Goal: Transaction & Acquisition: Purchase product/service

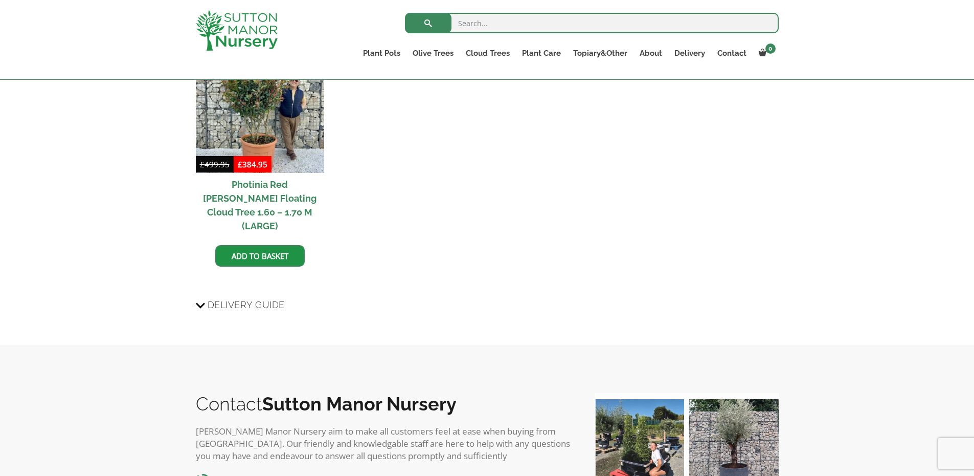
scroll to position [1311, 0]
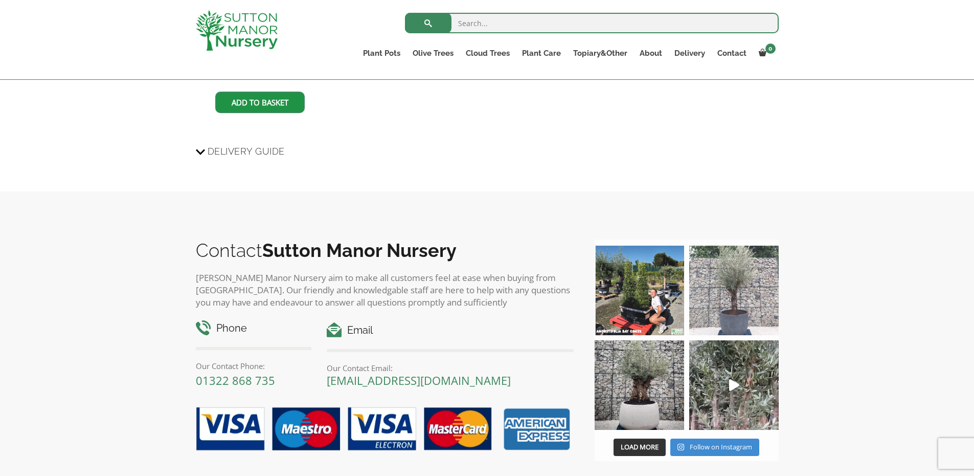
click at [759, 245] on img at bounding box center [733, 289] width 89 height 89
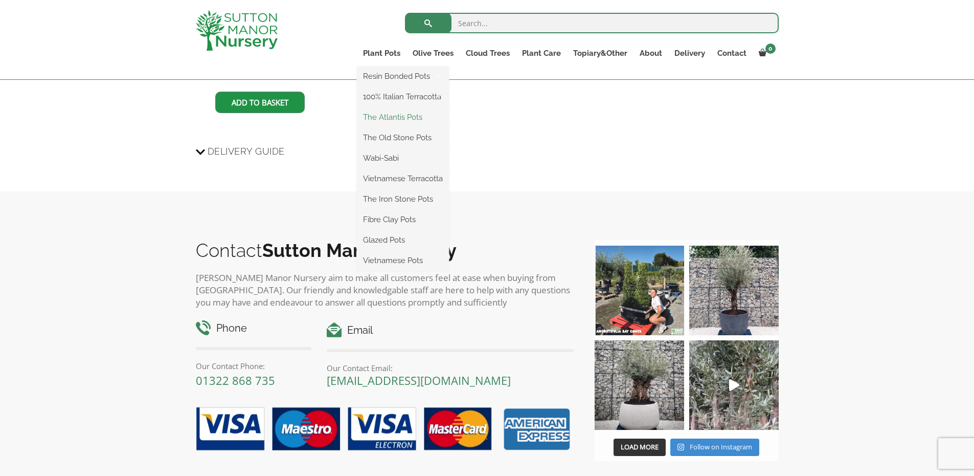
click at [385, 116] on link "The Atlantis Pots" at bounding box center [403, 116] width 92 height 15
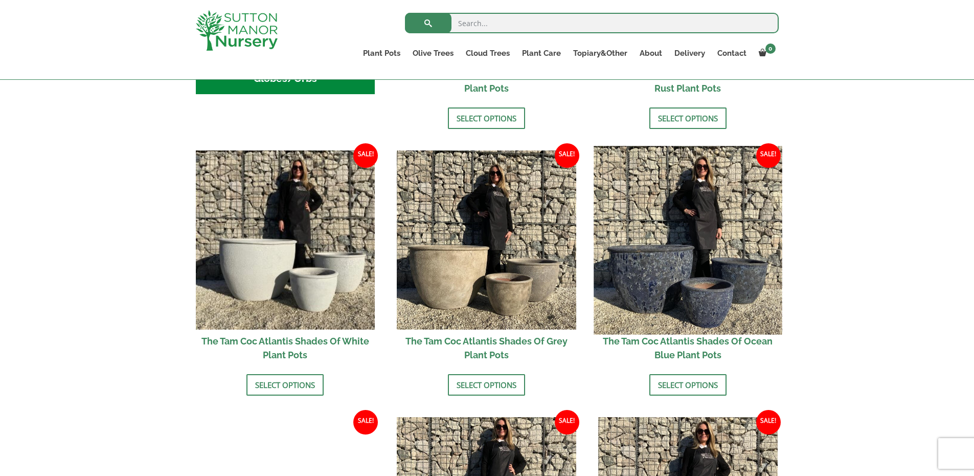
scroll to position [391, 0]
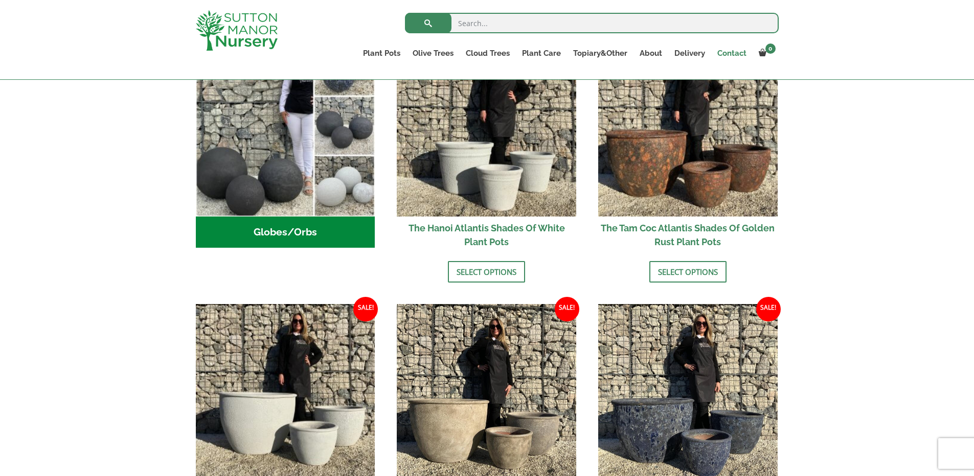
click at [724, 49] on link "Contact" at bounding box center [731, 53] width 41 height 14
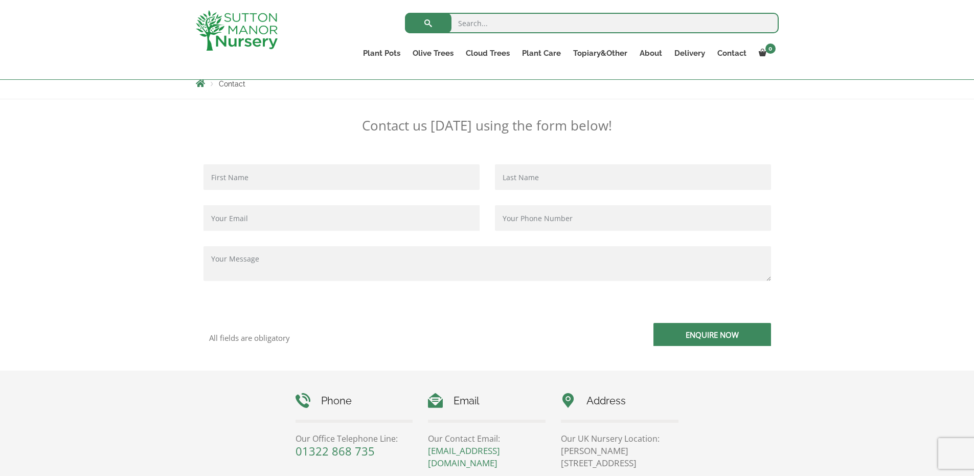
scroll to position [237, 0]
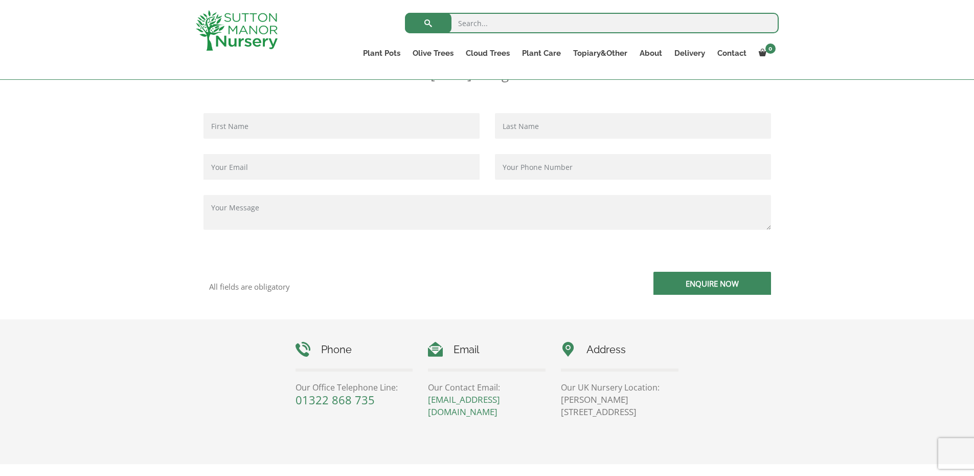
drag, startPoint x: 652, startPoint y: 416, endPoint x: 613, endPoint y: 414, distance: 38.9
click at [613, 414] on p "Sutton Manor Nursery, Dartford Rd, DA4 9HZ" at bounding box center [620, 405] width 118 height 25
copy p "DA4 9HZ"
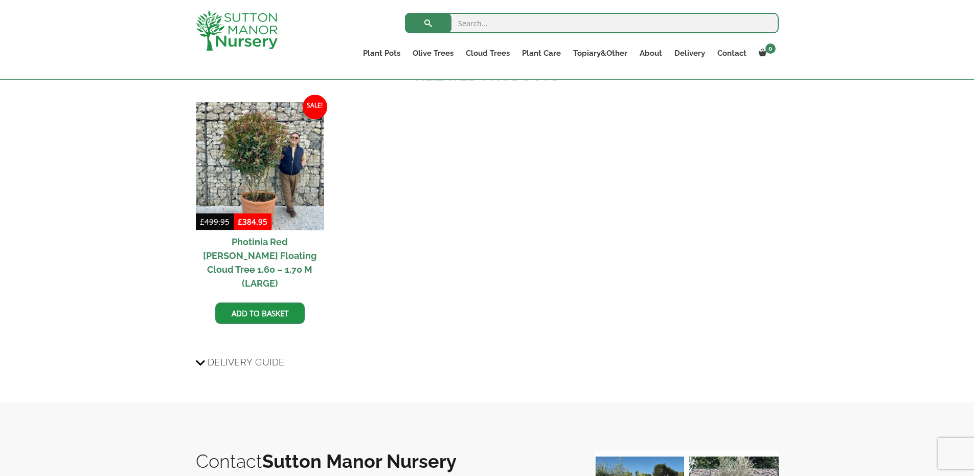
scroll to position [947, 0]
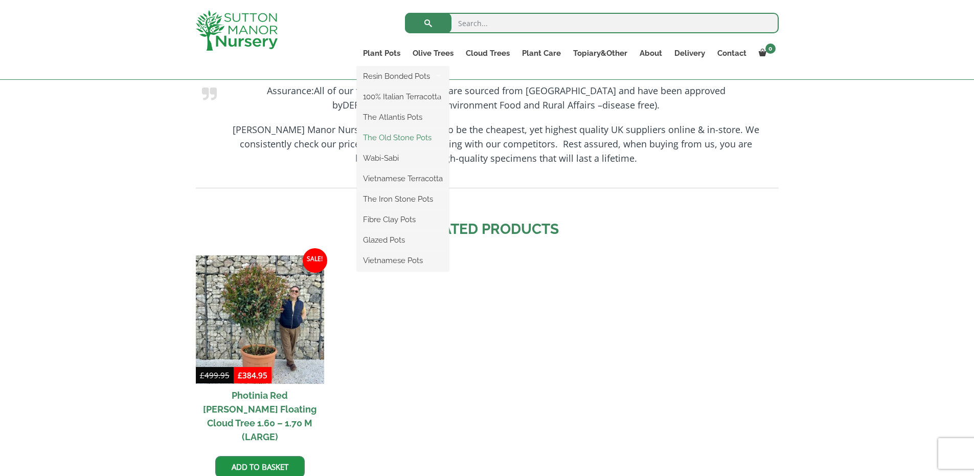
click at [409, 139] on link "The Old Stone Pots" at bounding box center [403, 137] width 92 height 15
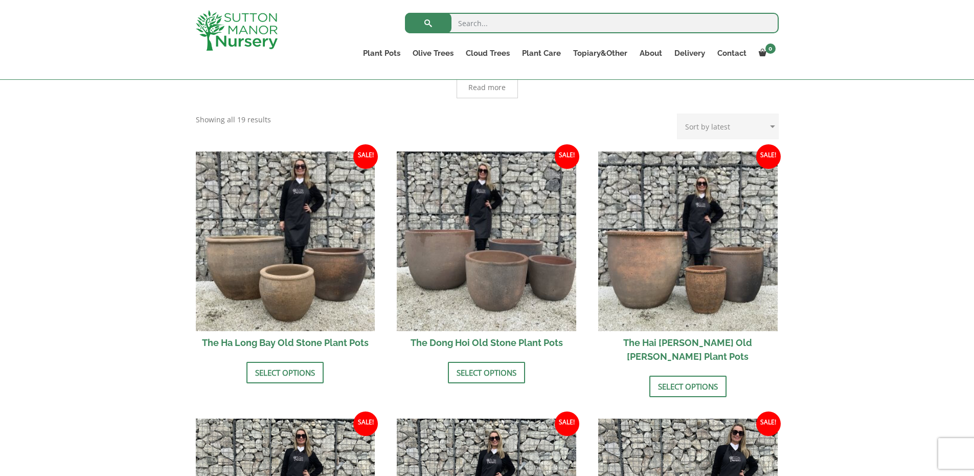
scroll to position [135, 0]
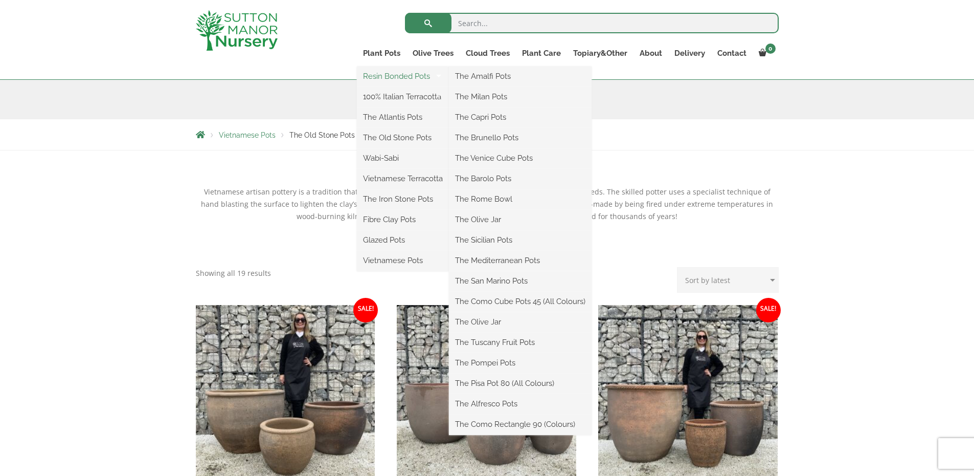
click at [407, 81] on link "Resin Bonded Pots" at bounding box center [403, 76] width 92 height 15
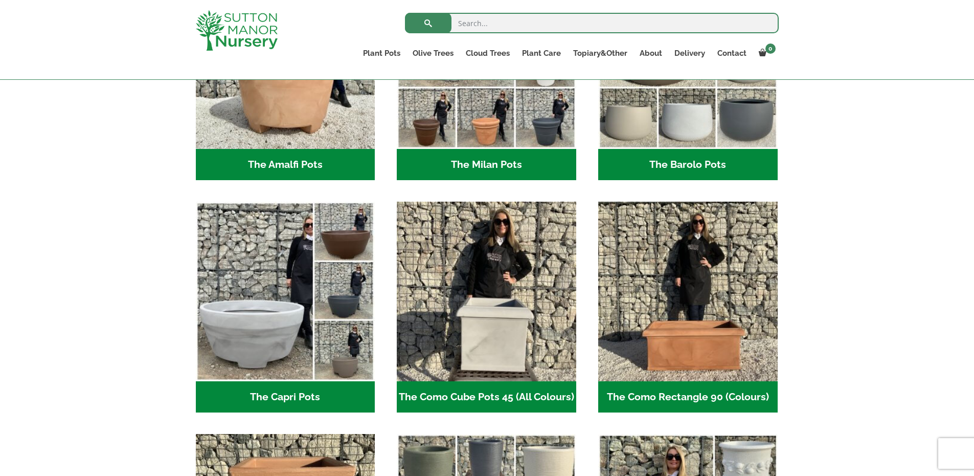
scroll to position [288, 0]
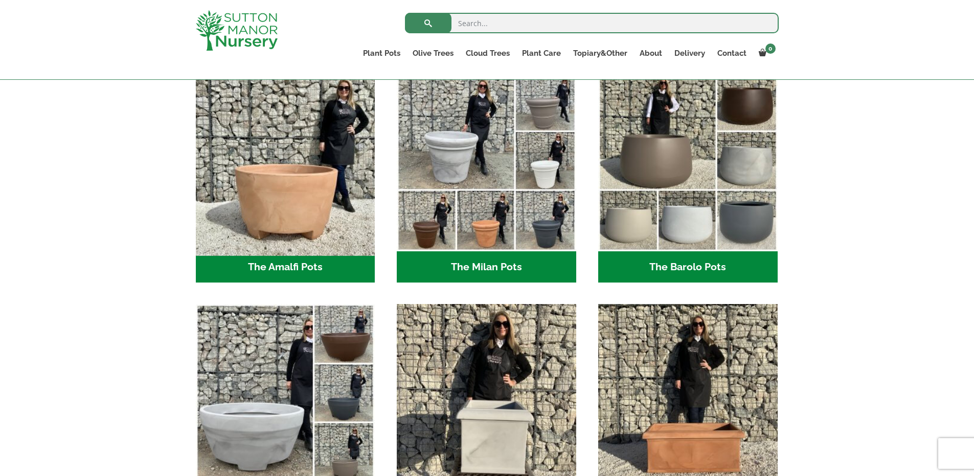
click at [259, 190] on img "Visit product category The Amalfi Pots" at bounding box center [285, 161] width 188 height 188
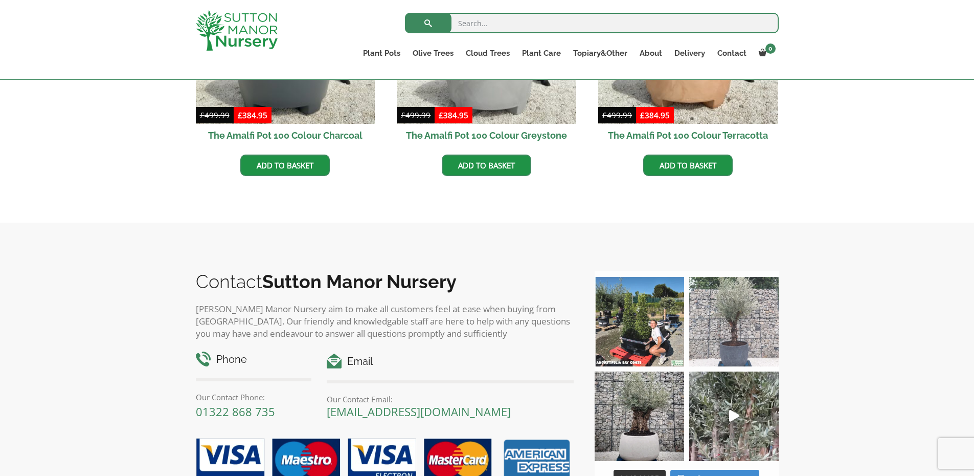
scroll to position [340, 0]
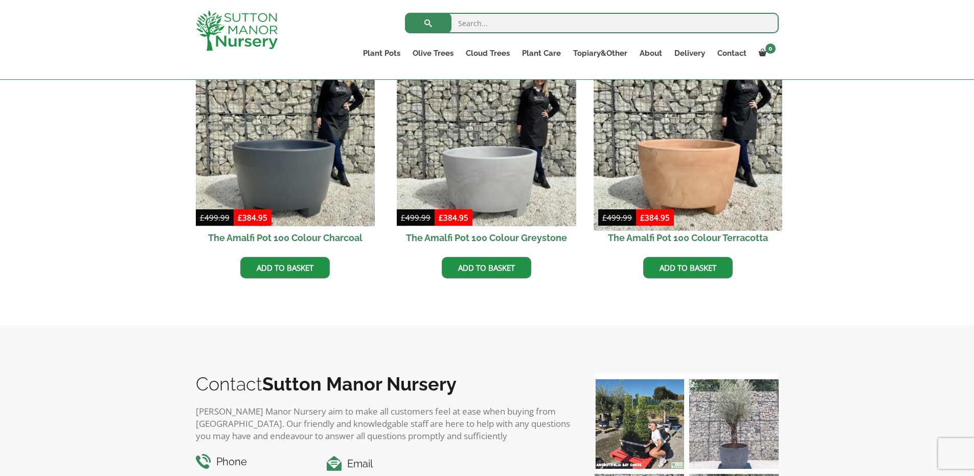
click at [714, 170] on img at bounding box center [688, 136] width 188 height 188
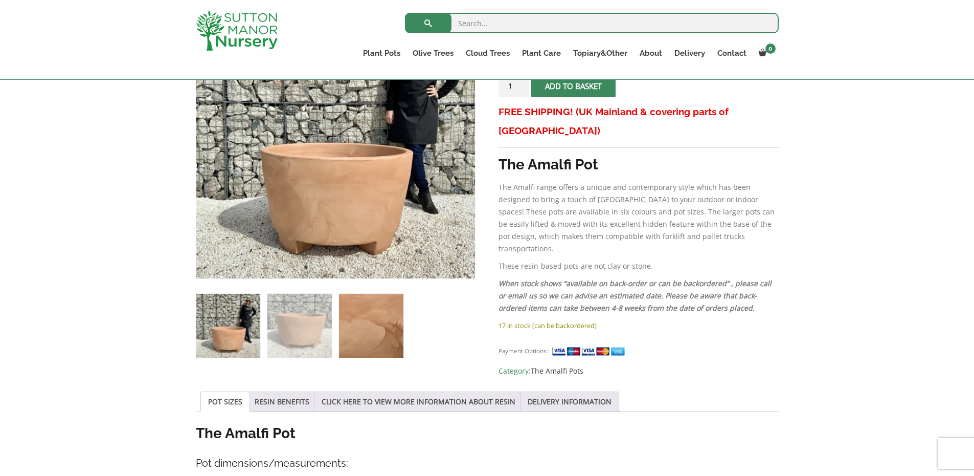
scroll to position [186, 0]
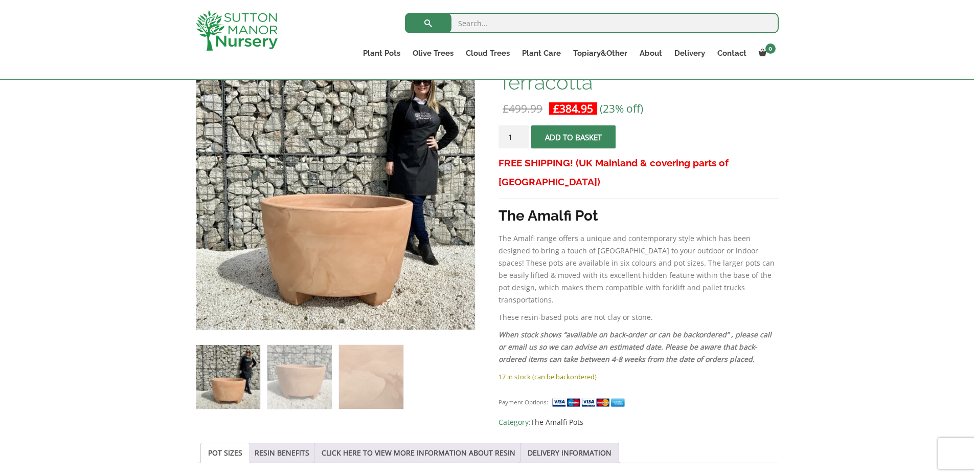
click at [585, 145] on button "Add to basket" at bounding box center [573, 136] width 84 height 23
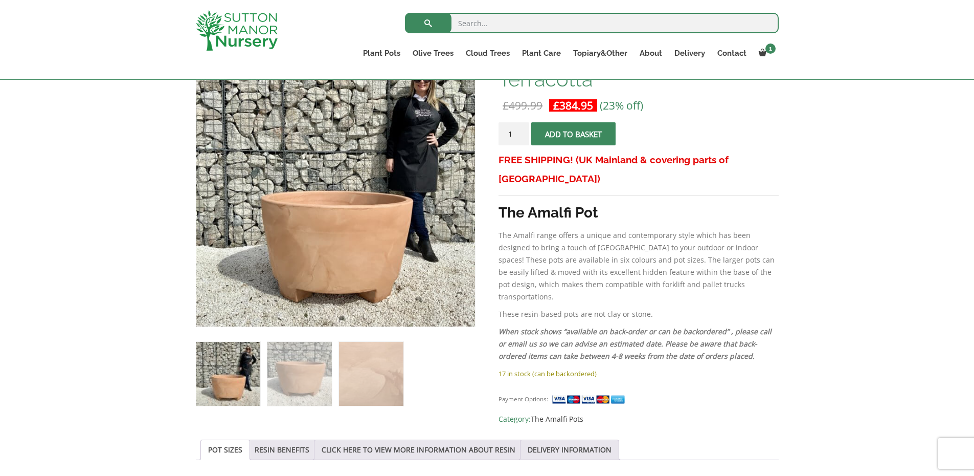
scroll to position [186, 0]
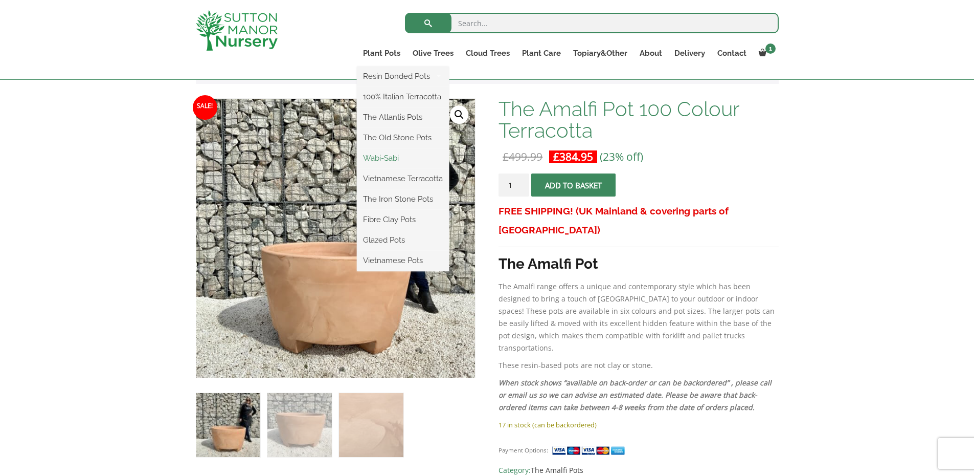
click at [398, 161] on link "Wabi-Sabi" at bounding box center [403, 157] width 92 height 15
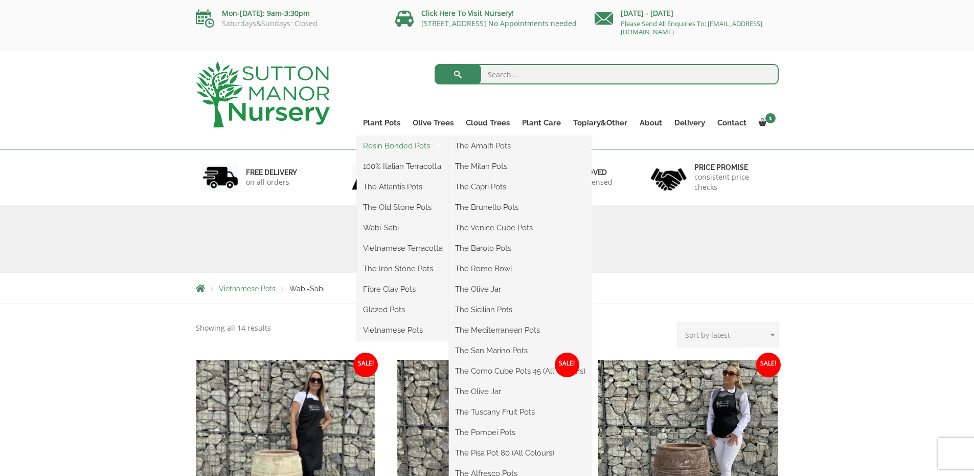
click at [425, 144] on link "Resin Bonded Pots" at bounding box center [403, 145] width 92 height 15
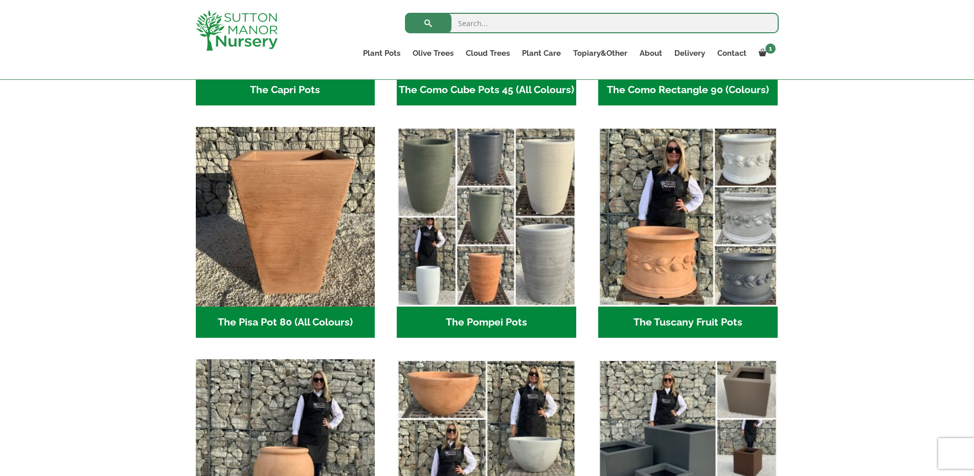
scroll to position [851, 0]
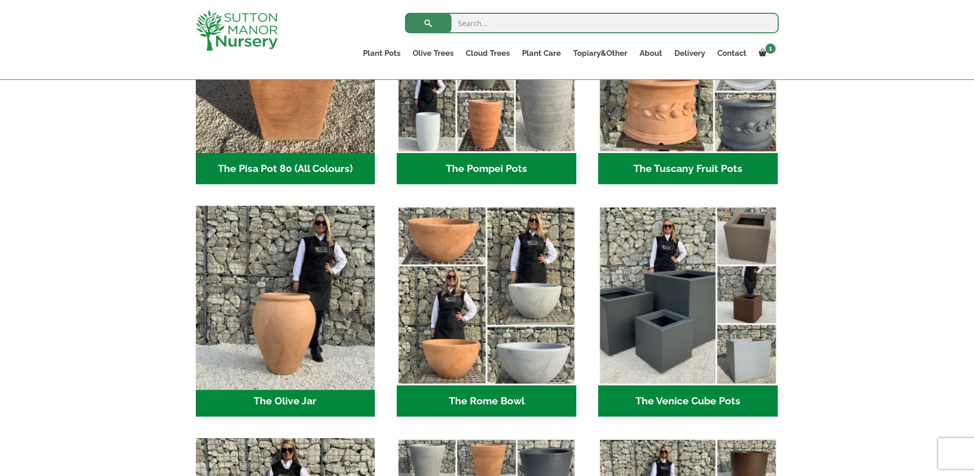
click at [303, 305] on img "Visit product category The Olive Jar" at bounding box center [285, 295] width 188 height 188
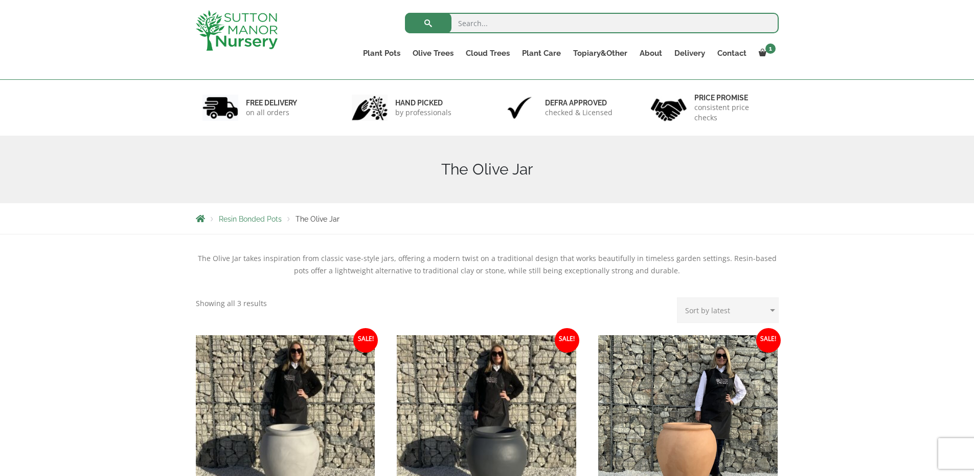
scroll to position [237, 0]
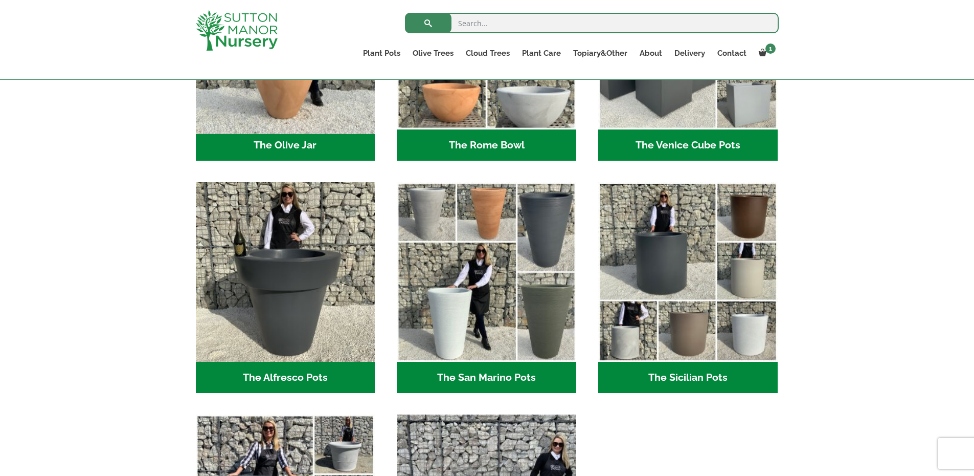
scroll to position [1158, 0]
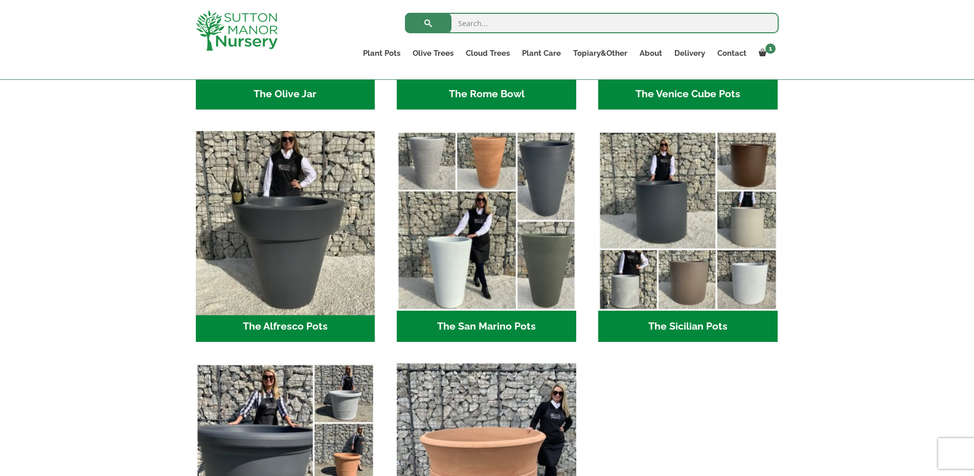
click at [265, 256] on img "Visit product category The Alfresco Pots" at bounding box center [285, 221] width 188 height 188
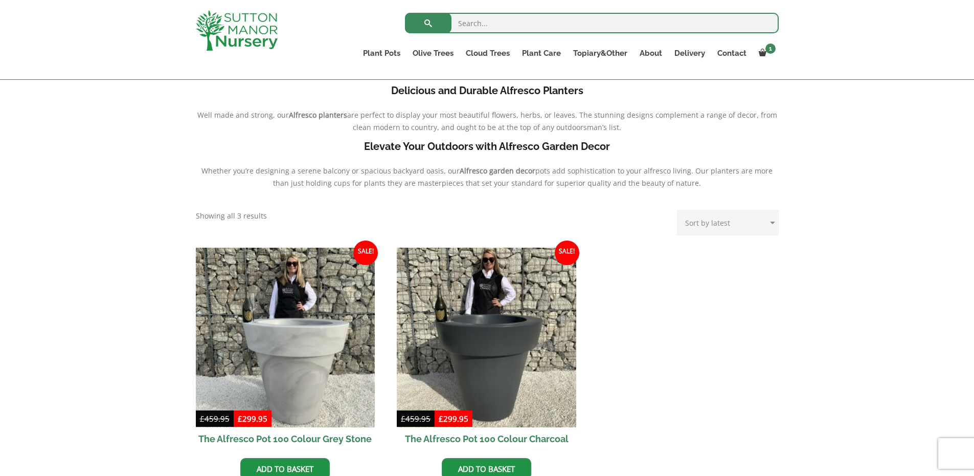
scroll to position [340, 0]
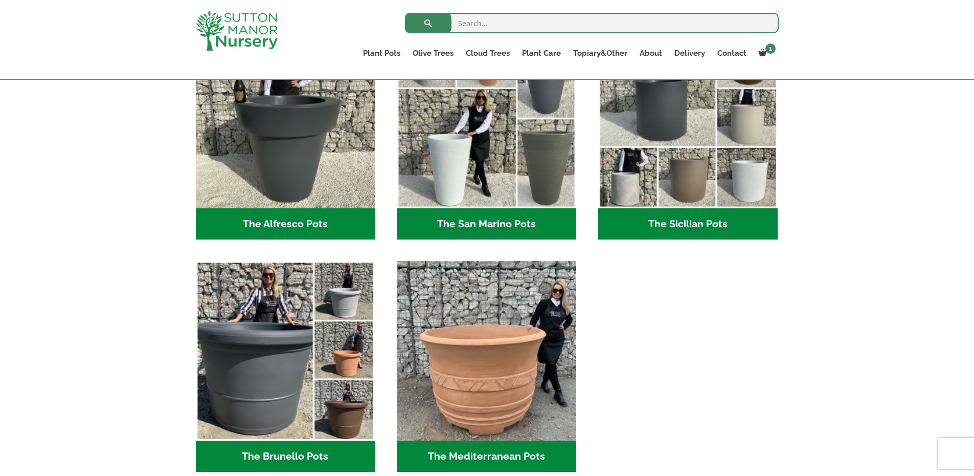
scroll to position [1362, 0]
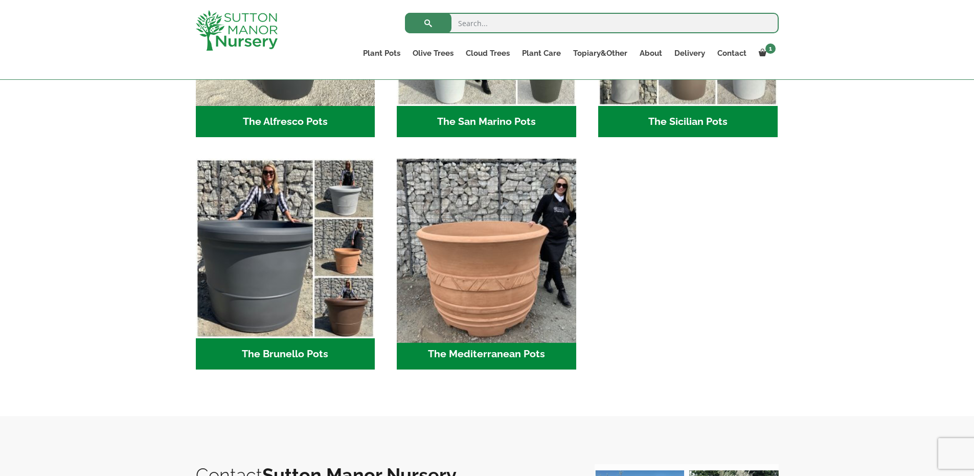
click at [466, 295] on img "Visit product category The Mediterranean Pots" at bounding box center [487, 248] width 188 height 188
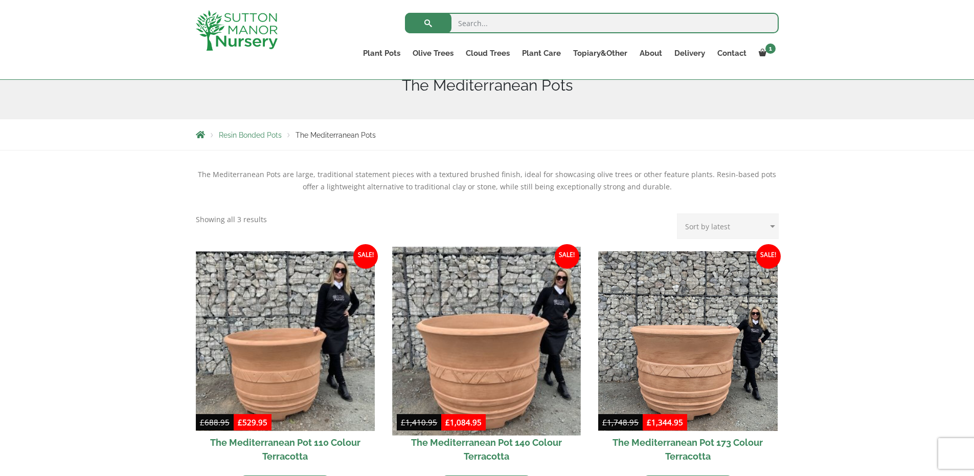
scroll to position [186, 0]
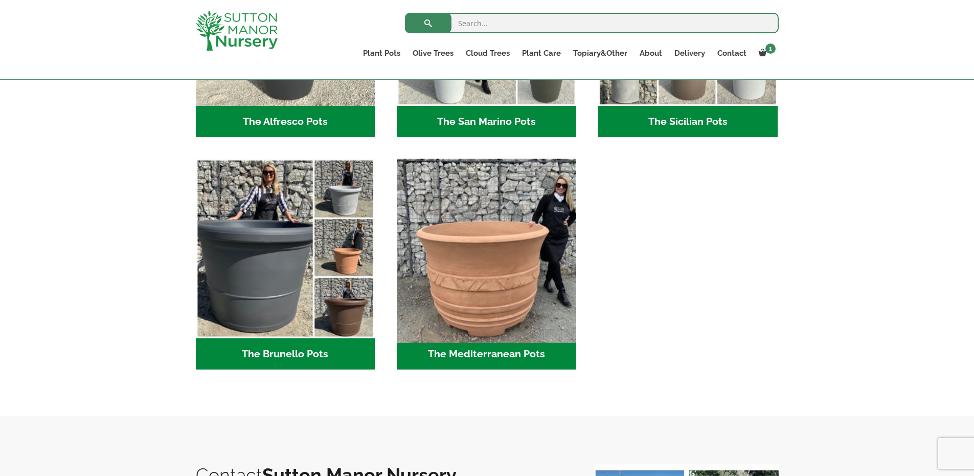
click at [440, 256] on img "Visit product category The Mediterranean Pots" at bounding box center [487, 248] width 188 height 188
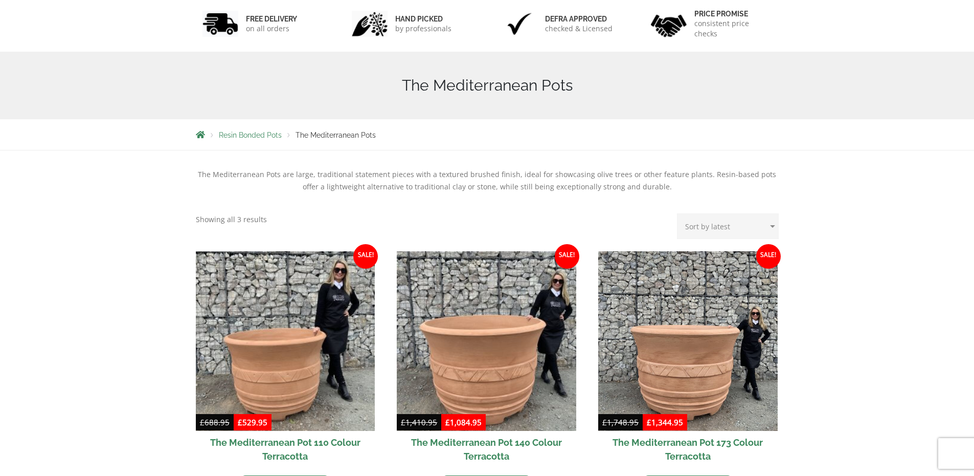
scroll to position [237, 0]
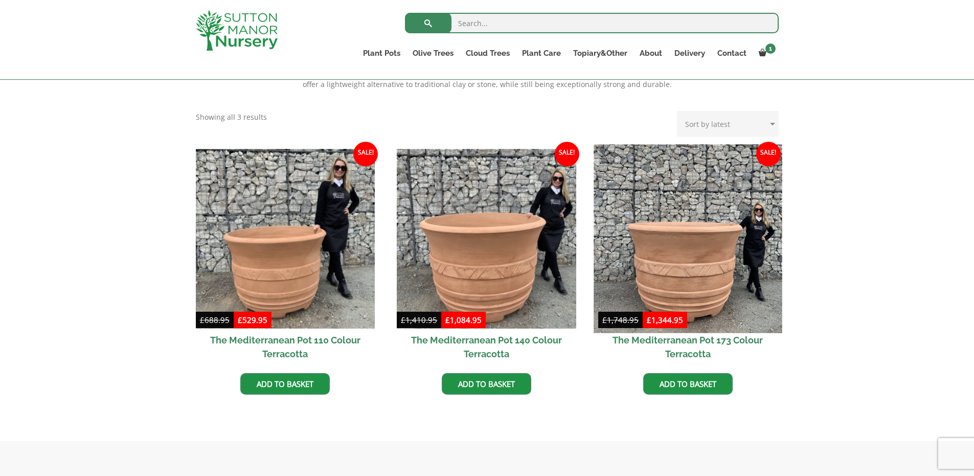
click at [673, 269] on img at bounding box center [688, 238] width 188 height 188
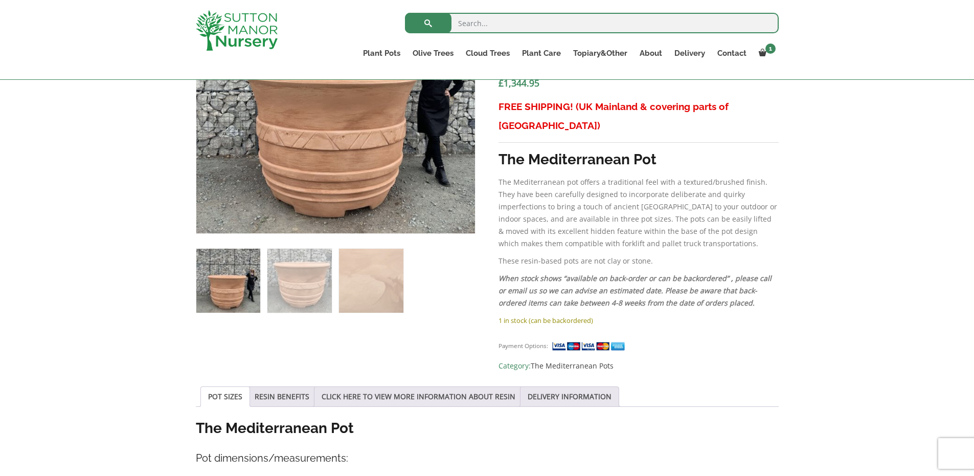
scroll to position [288, 0]
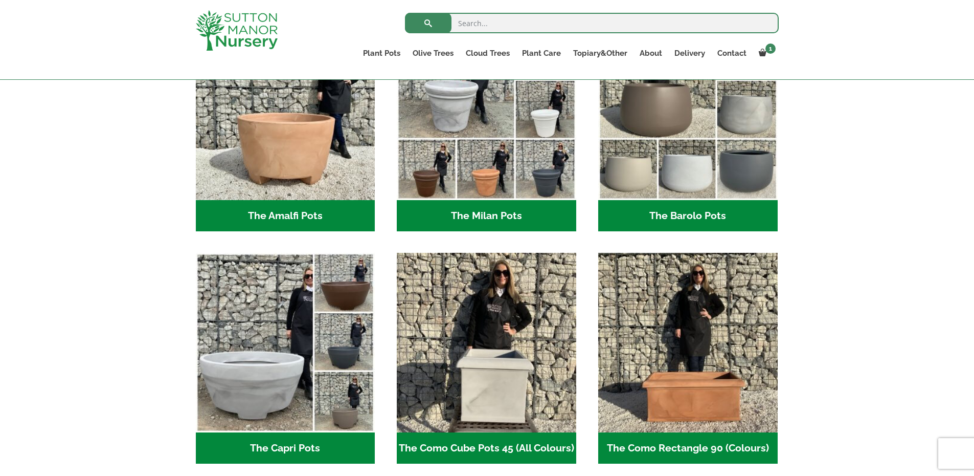
scroll to position [186, 0]
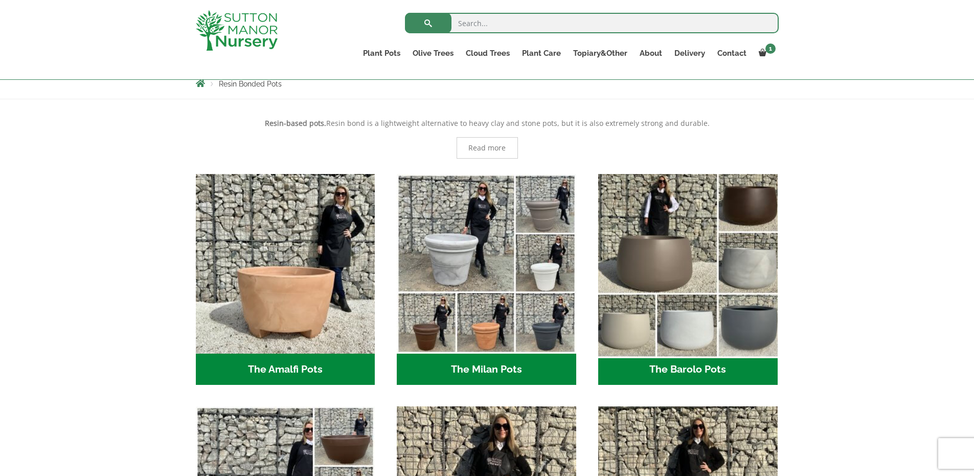
click at [643, 279] on img "Visit product category The Barolo Pots" at bounding box center [688, 263] width 188 height 188
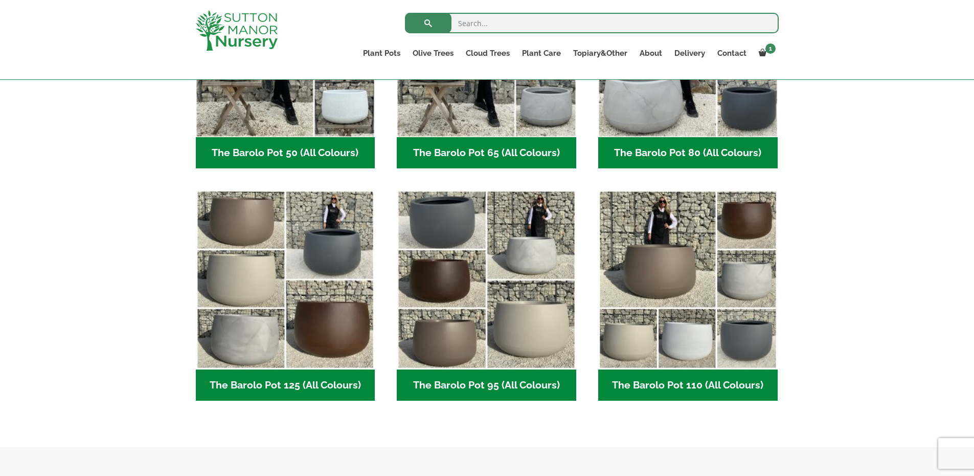
scroll to position [340, 0]
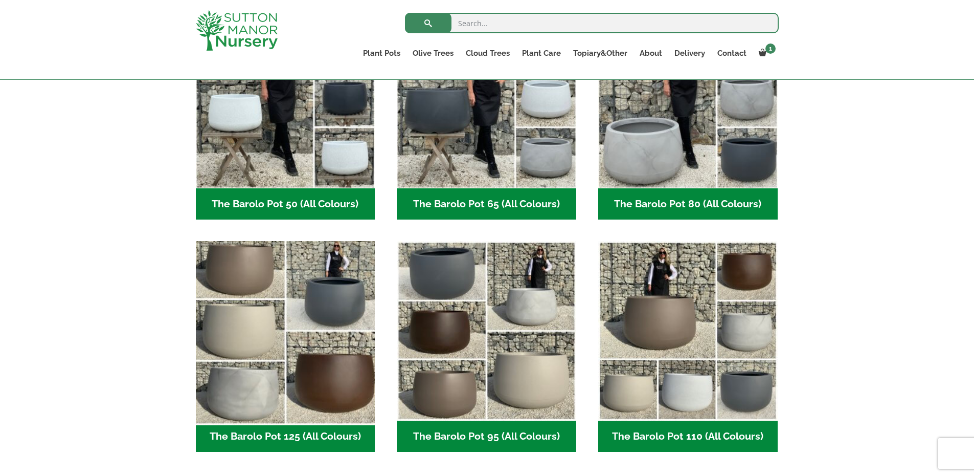
click at [333, 325] on img "Visit product category The Barolo Pot 125 (All Colours)" at bounding box center [285, 331] width 188 height 188
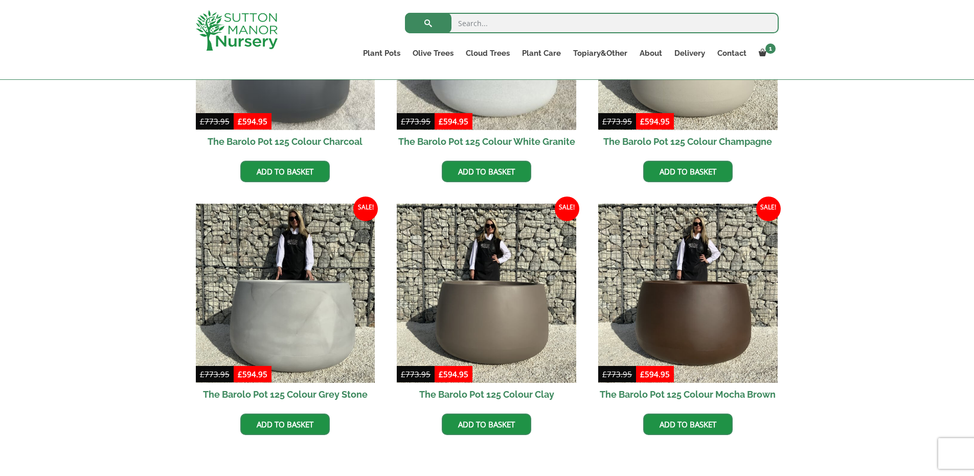
scroll to position [237, 0]
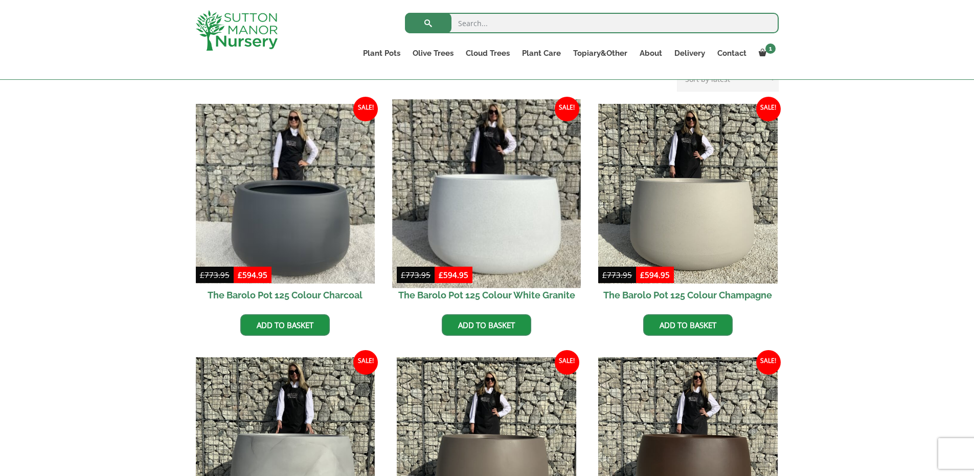
click at [445, 204] on img at bounding box center [487, 193] width 188 height 188
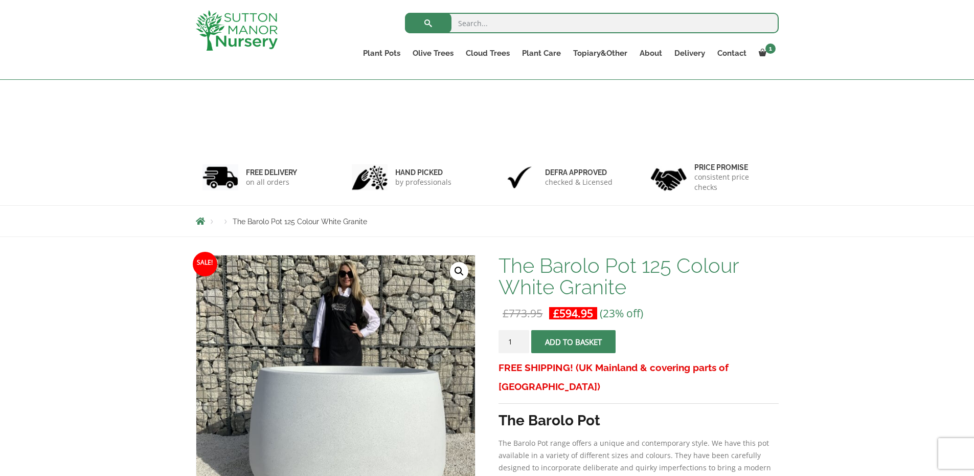
scroll to position [135, 0]
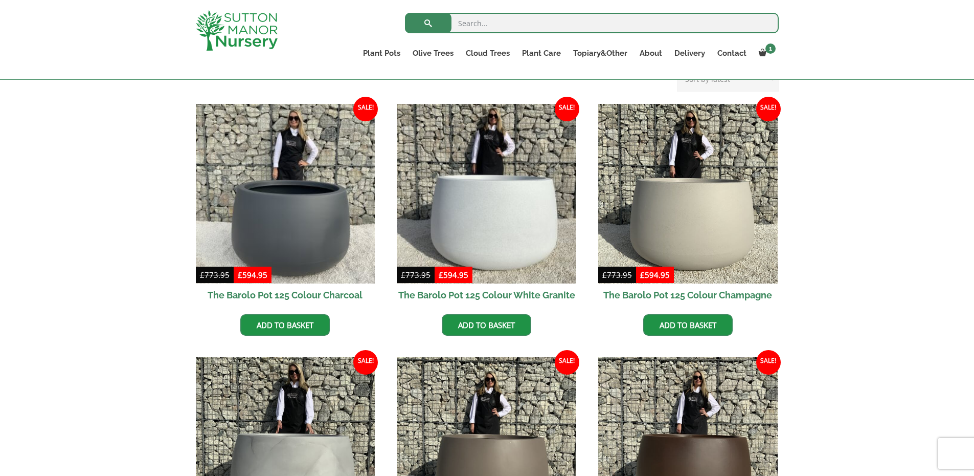
scroll to position [256, 0]
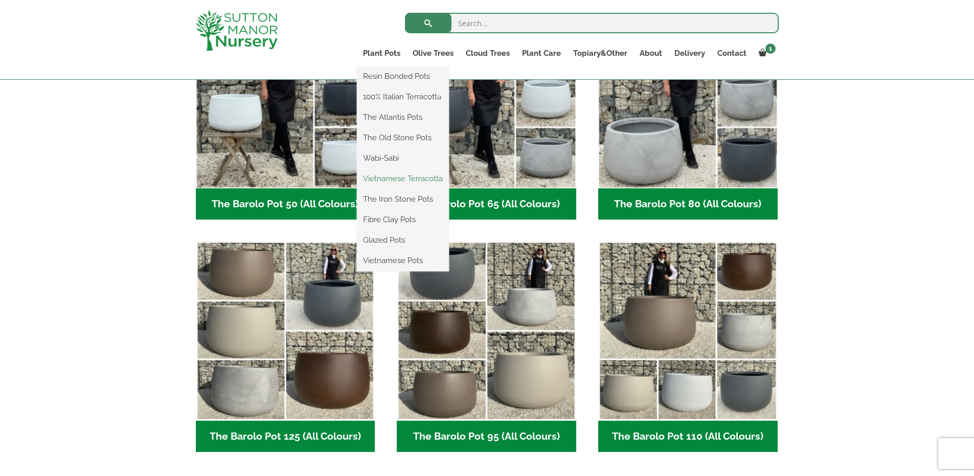
click at [431, 174] on link "Vietnamese Terracotta" at bounding box center [403, 178] width 92 height 15
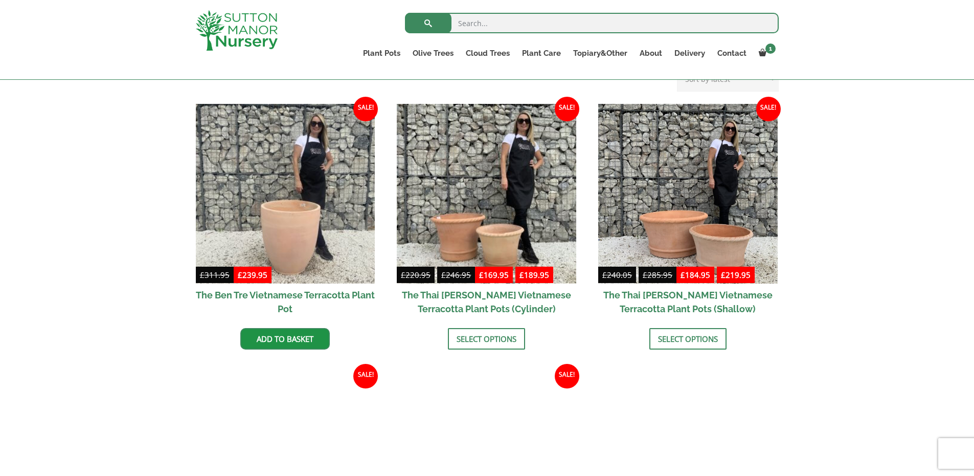
scroll to position [84, 0]
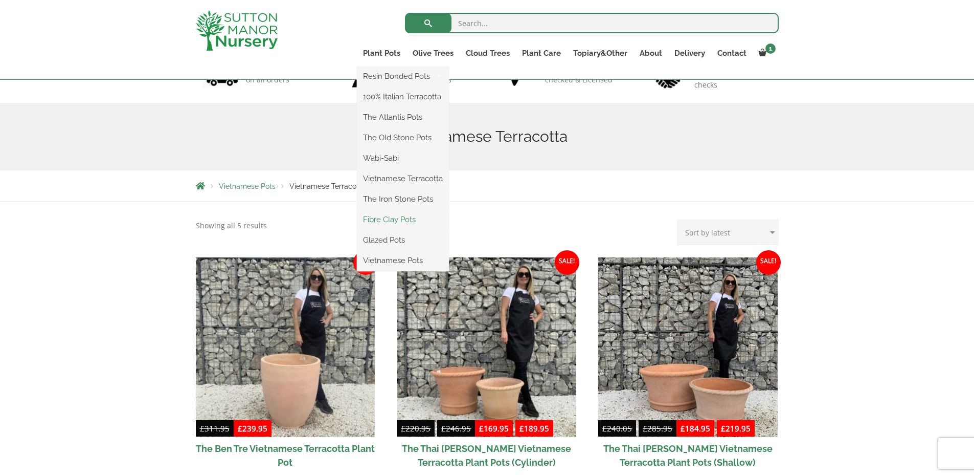
click at [407, 214] on link "Fibre Clay Pots" at bounding box center [403, 219] width 92 height 15
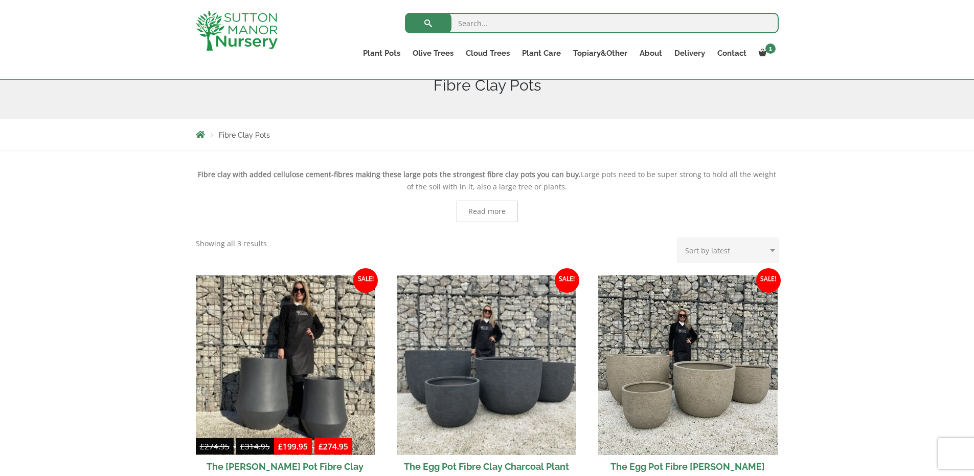
scroll to position [237, 0]
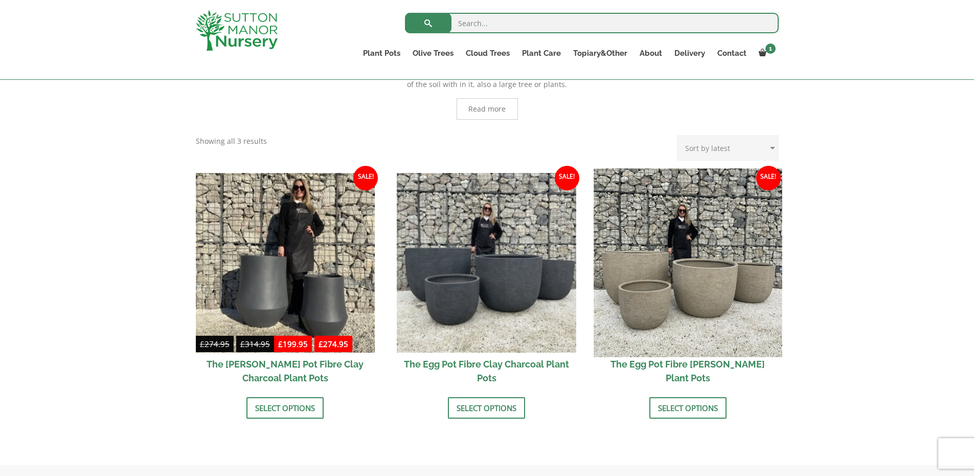
click at [643, 254] on img at bounding box center [688, 262] width 188 height 188
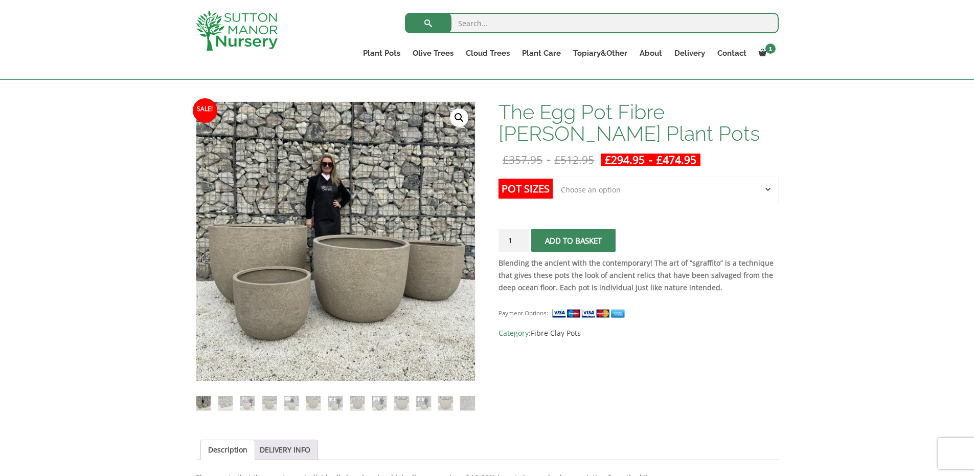
click at [521, 187] on label "Pot Sizes" at bounding box center [526, 188] width 54 height 20
click at [553, 187] on select "Choose an option Click here to buy the 5th To Largest Pot In The Picture Click …" at bounding box center [666, 189] width 226 height 26
click at [578, 188] on select "Choose an option Click here to buy the 5th To Largest Pot In The Picture Click …" at bounding box center [666, 189] width 226 height 26
select select "Click here to buy the 2nd To Largest Pot In The Picture"
click at [553, 176] on select "Choose an option Click here to buy the 5th To Largest Pot In The Picture Click …" at bounding box center [666, 189] width 226 height 26
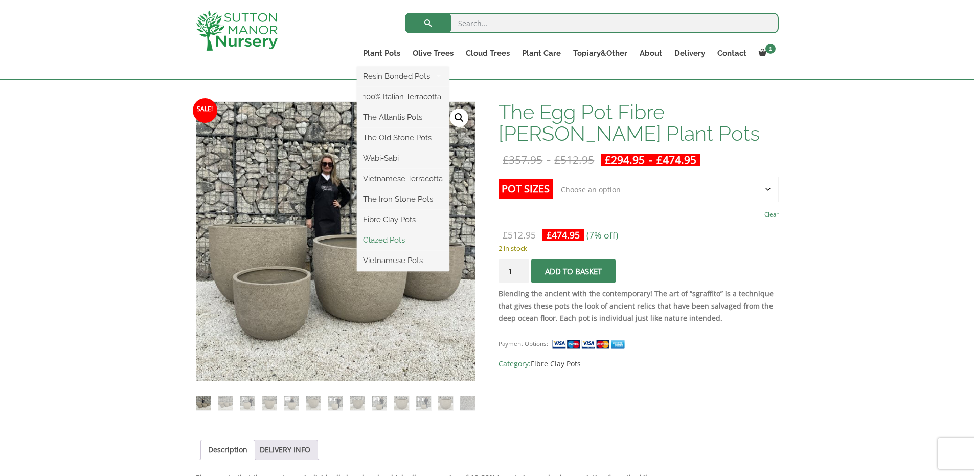
click at [399, 242] on link "Glazed Pots" at bounding box center [403, 239] width 92 height 15
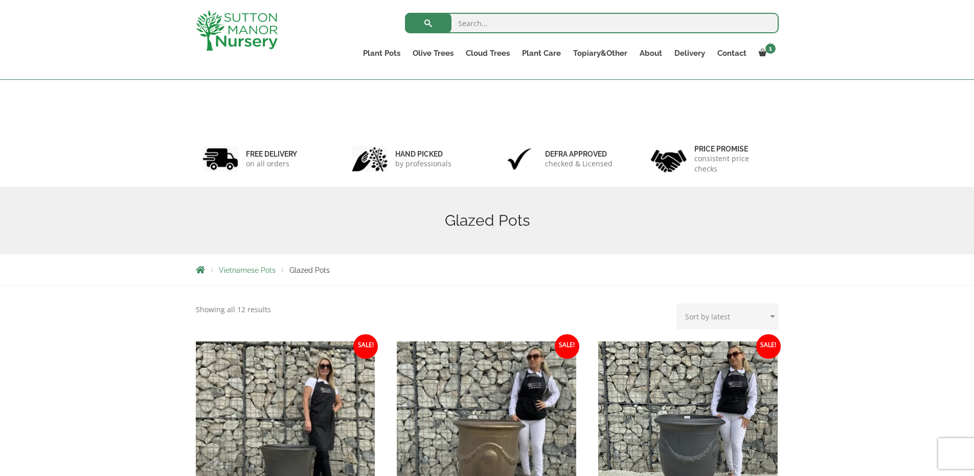
drag, startPoint x: 384, startPoint y: 353, endPoint x: 380, endPoint y: 238, distance: 115.1
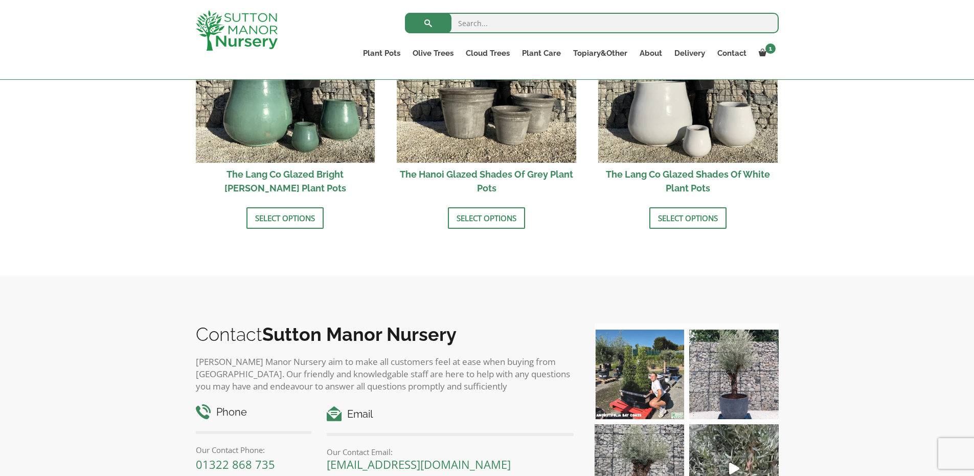
scroll to position [1362, 0]
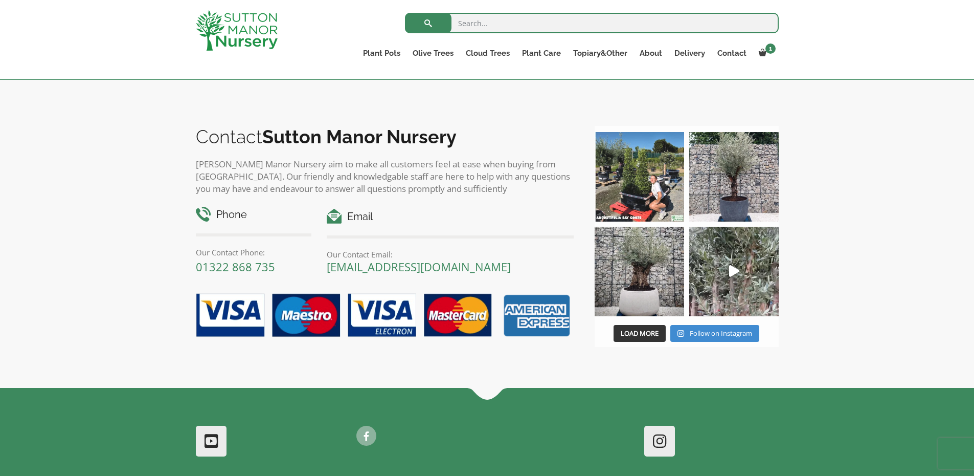
drag, startPoint x: 148, startPoint y: 320, endPoint x: 156, endPoint y: 307, distance: 15.6
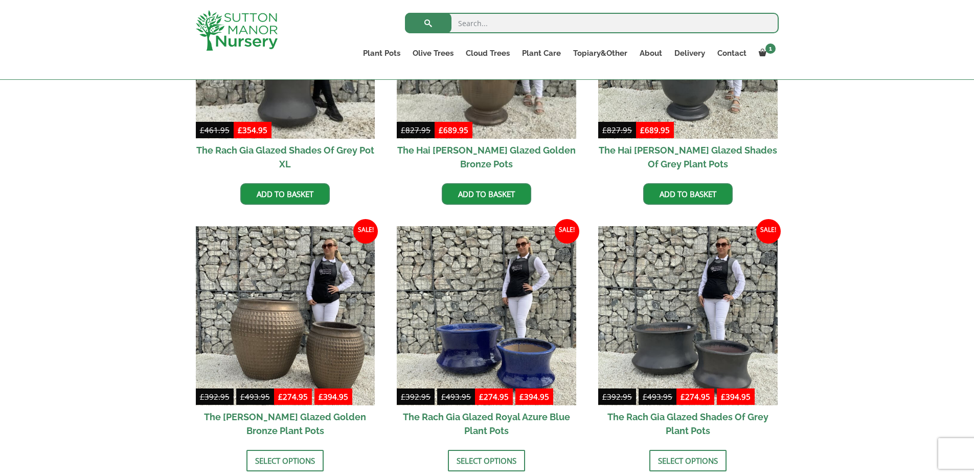
scroll to position [331, 0]
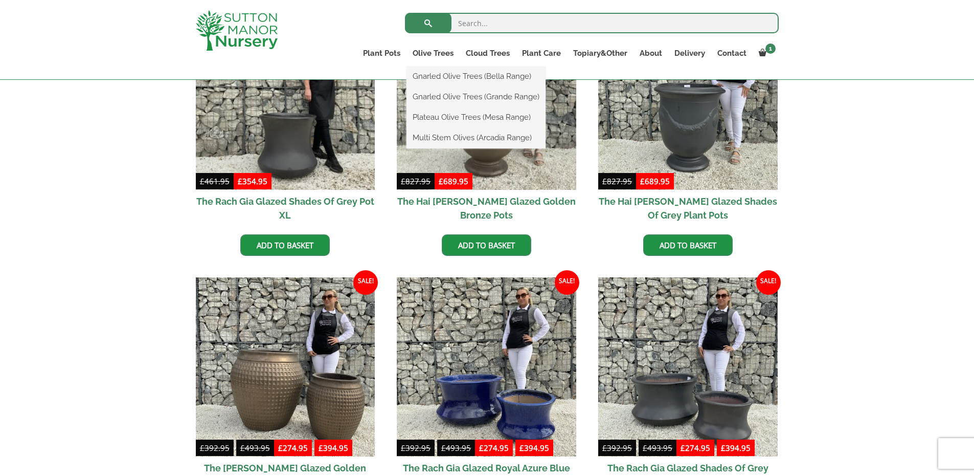
click at [441, 66] on ul "Gnarled Olive Trees (Bella Range) Gnarled Olive Trees (Grande Range) Plateau Ol…" at bounding box center [476, 107] width 139 height 82
click at [449, 94] on link "Gnarled Olive Trees (Grande Range)" at bounding box center [476, 96] width 139 height 15
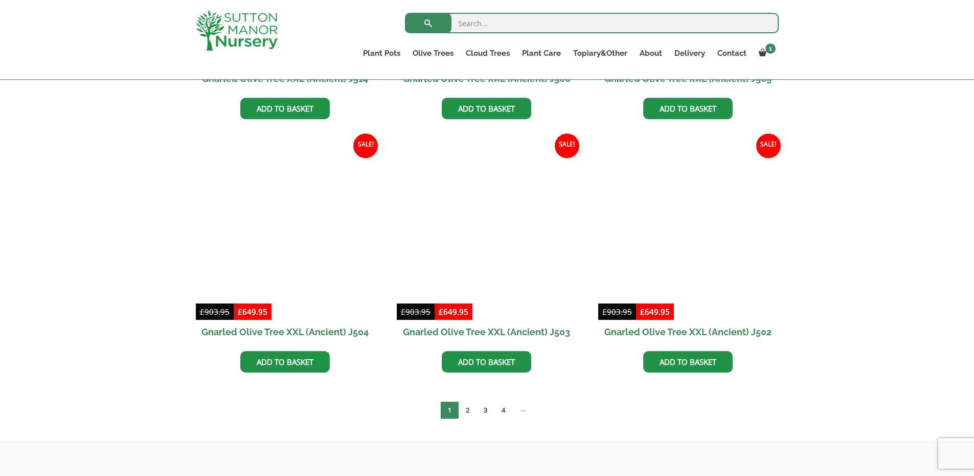
scroll to position [1516, 0]
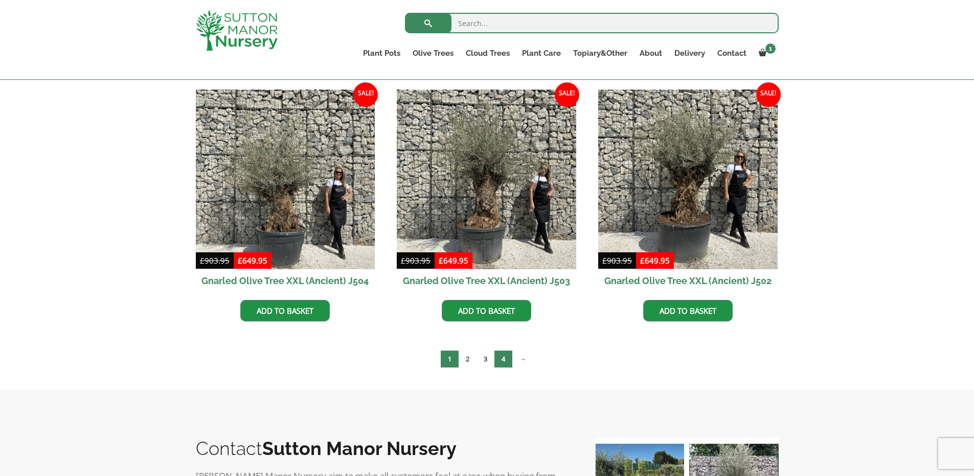
click at [502, 357] on link "4" at bounding box center [504, 358] width 18 height 17
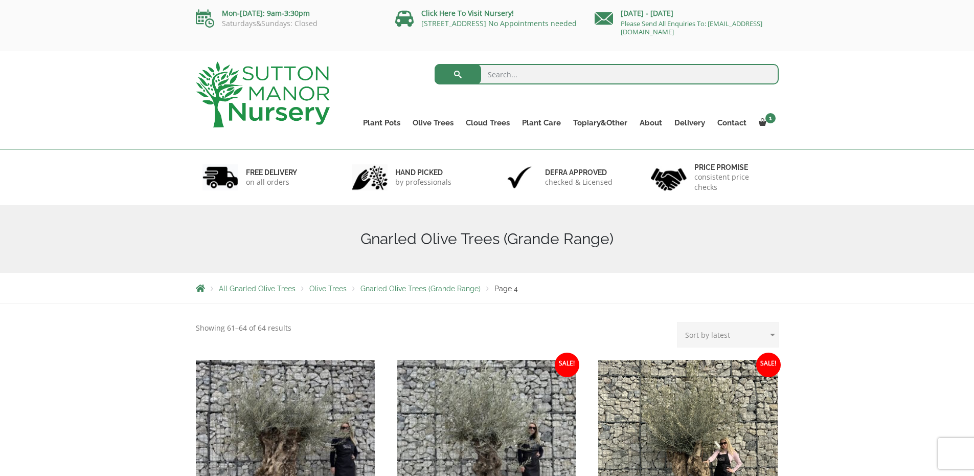
scroll to position [237, 0]
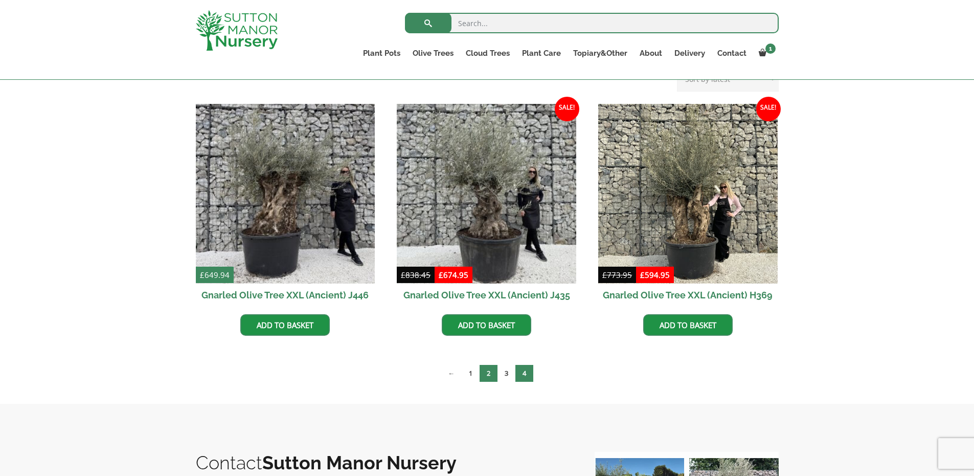
click at [490, 378] on link "2" at bounding box center [489, 373] width 18 height 17
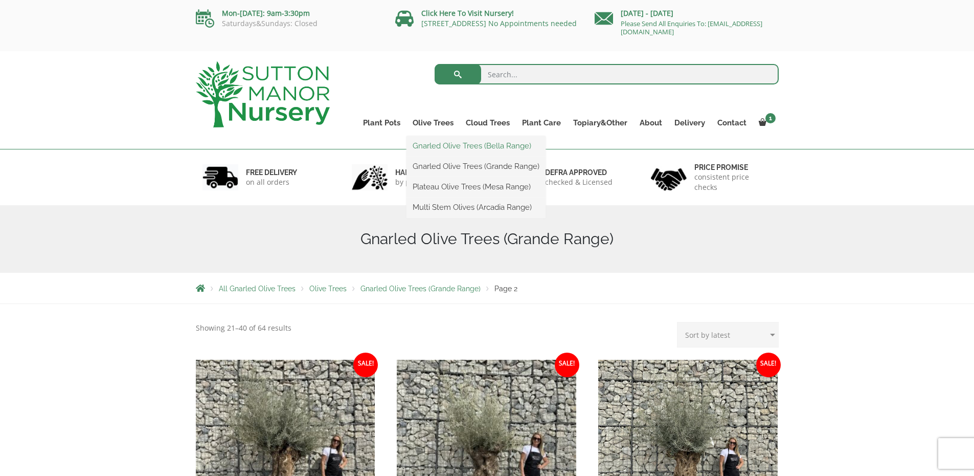
click at [422, 145] on link "Gnarled Olive Trees (Bella Range)" at bounding box center [476, 145] width 139 height 15
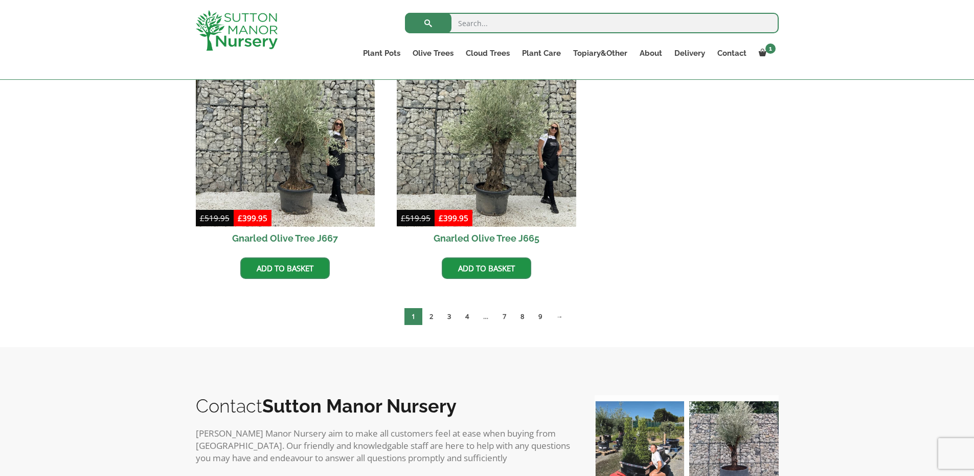
scroll to position [851, 0]
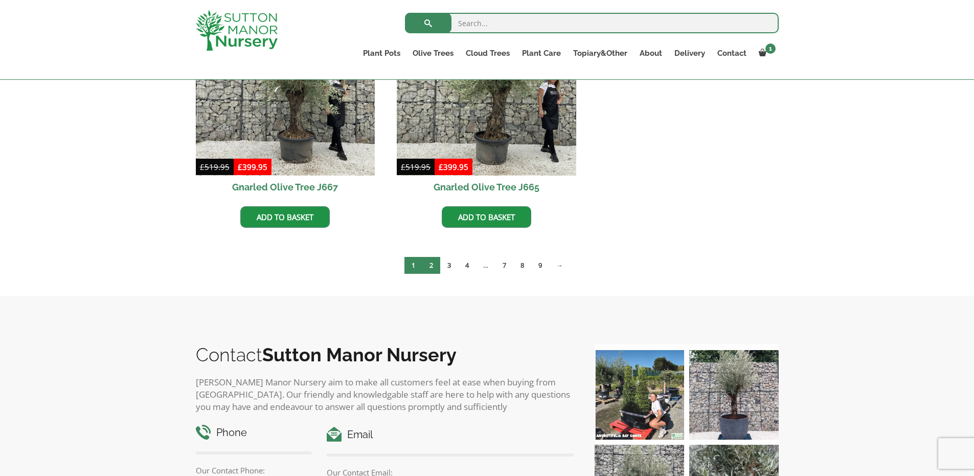
click at [431, 263] on link "2" at bounding box center [431, 265] width 18 height 17
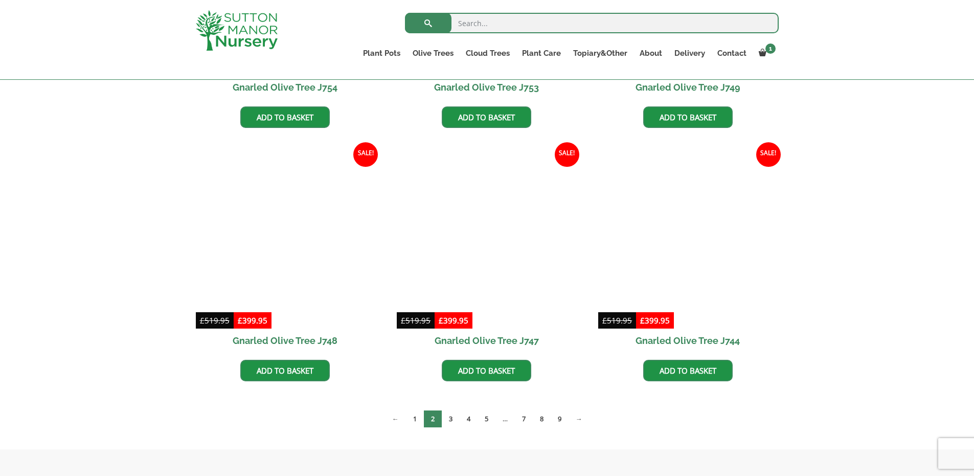
scroll to position [595, 0]
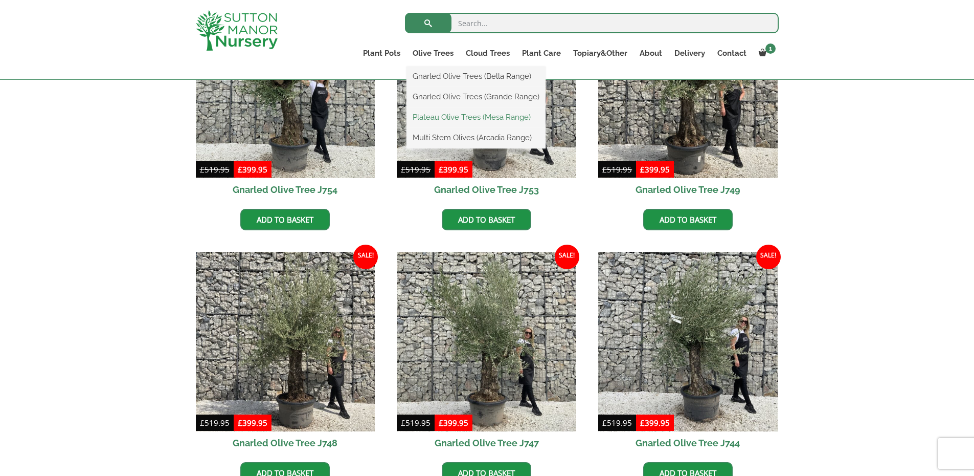
click at [443, 118] on link "Plateau Olive Trees (Mesa Range)" at bounding box center [476, 116] width 139 height 15
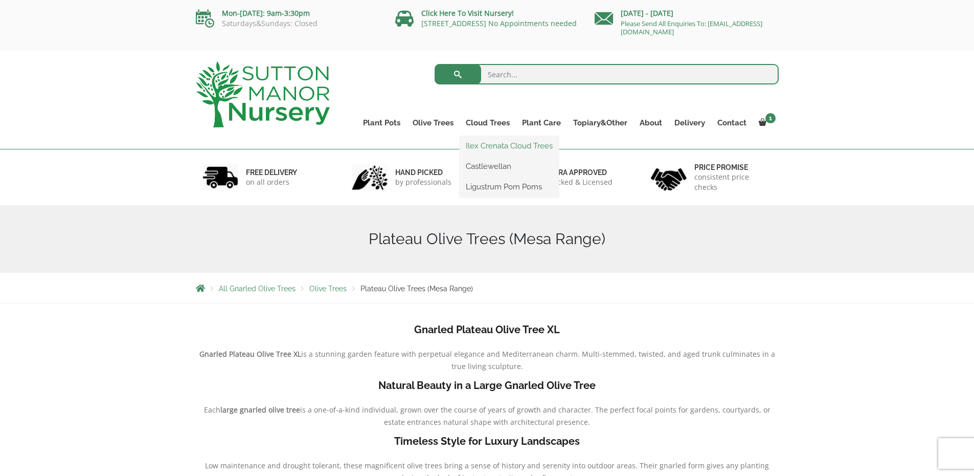
click at [492, 143] on link "Ilex Crenata Cloud Trees" at bounding box center [509, 145] width 99 height 15
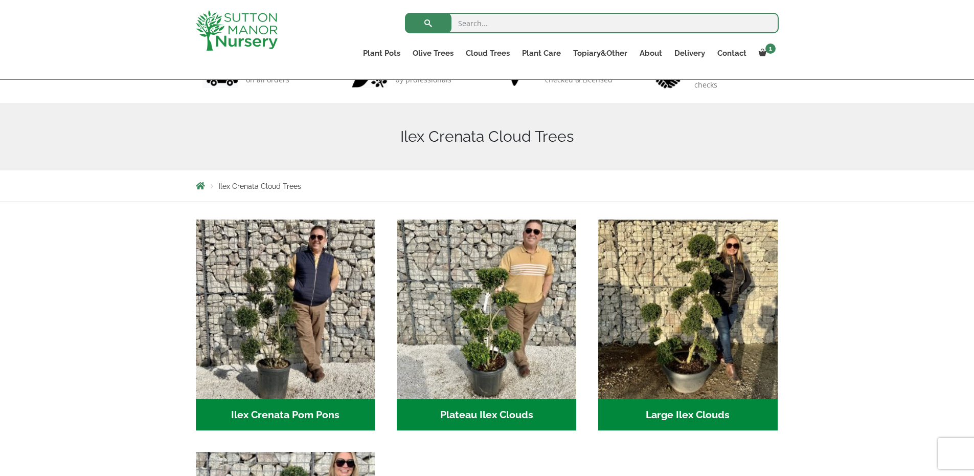
scroll to position [51, 0]
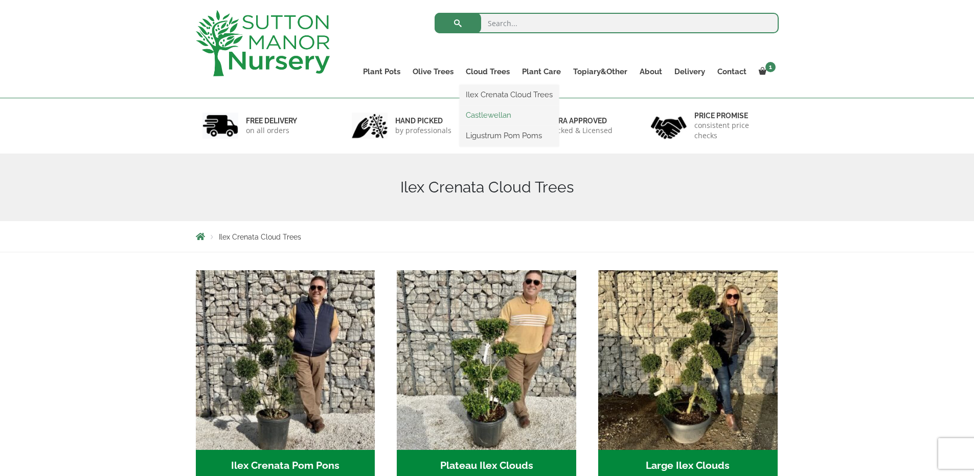
click at [494, 117] on link "Castlewellan" at bounding box center [509, 114] width 99 height 15
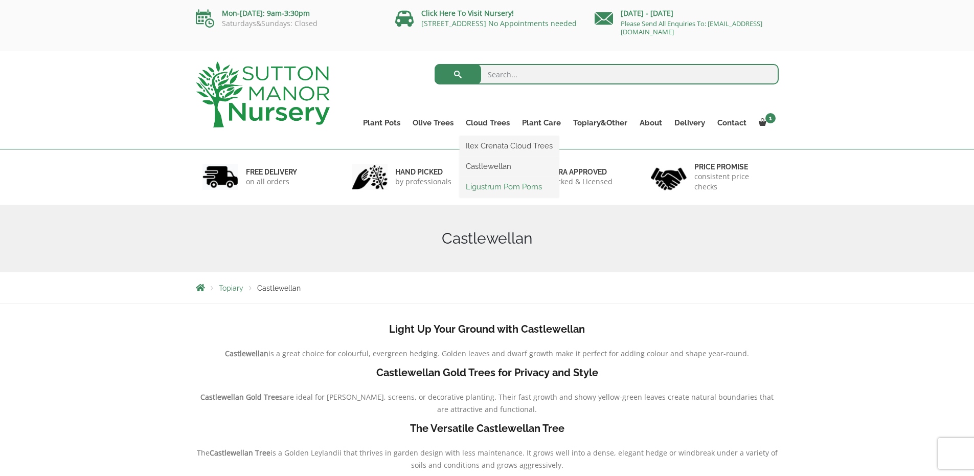
click at [473, 186] on link "Ligustrum Pom Poms" at bounding box center [509, 186] width 99 height 15
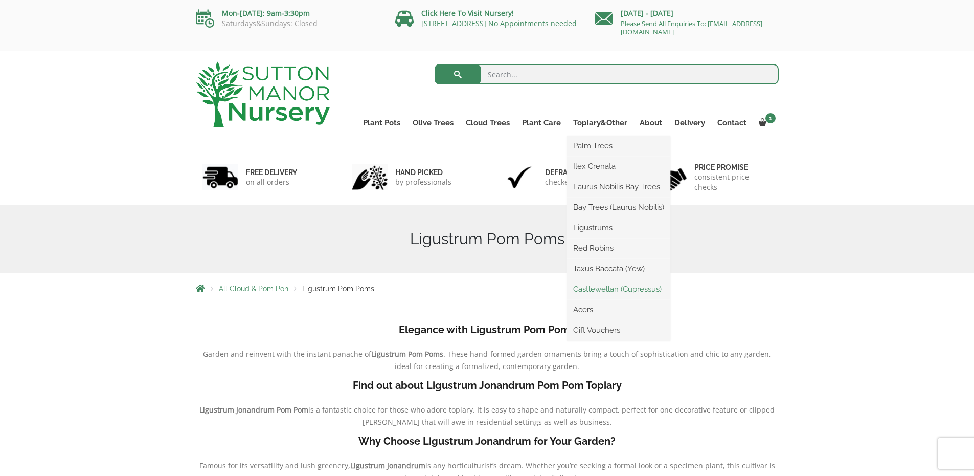
click at [655, 289] on link "Castlewellan (Cupressus)" at bounding box center [618, 288] width 103 height 15
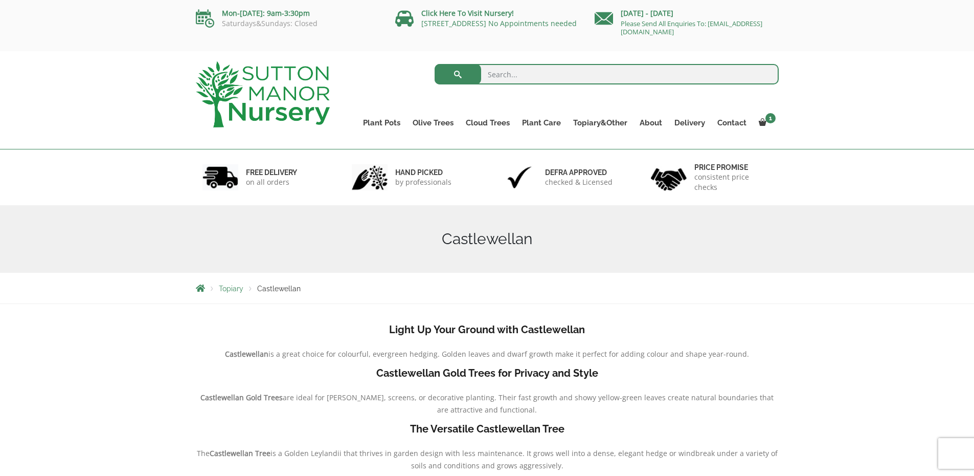
click at [289, 77] on img at bounding box center [263, 94] width 134 height 66
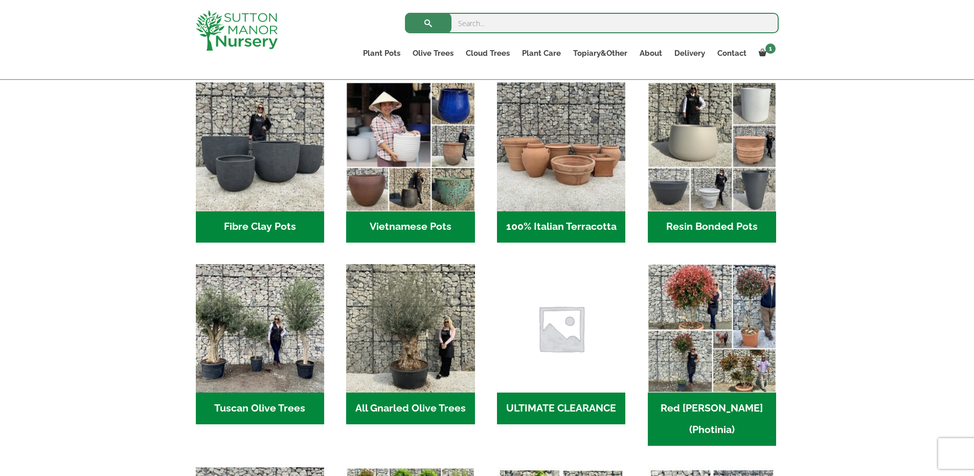
scroll to position [391, 0]
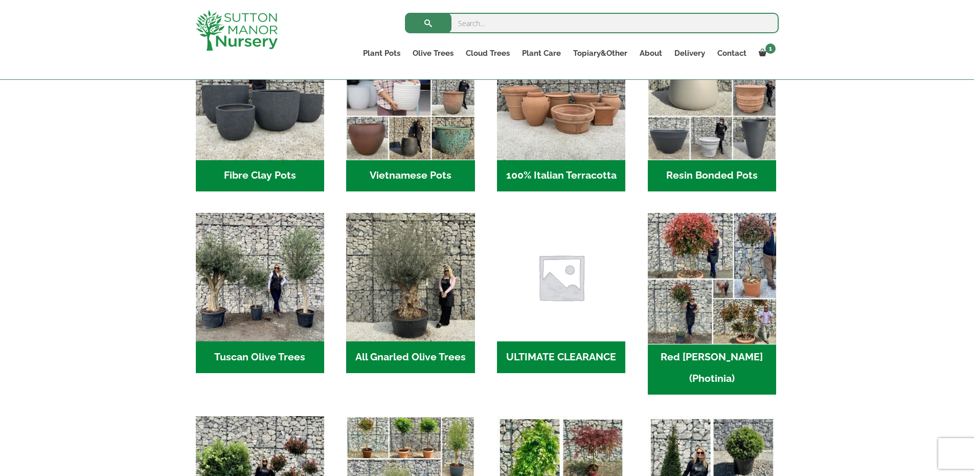
click at [722, 285] on img "Visit product category Red Robin (Photinia)" at bounding box center [711, 277] width 135 height 135
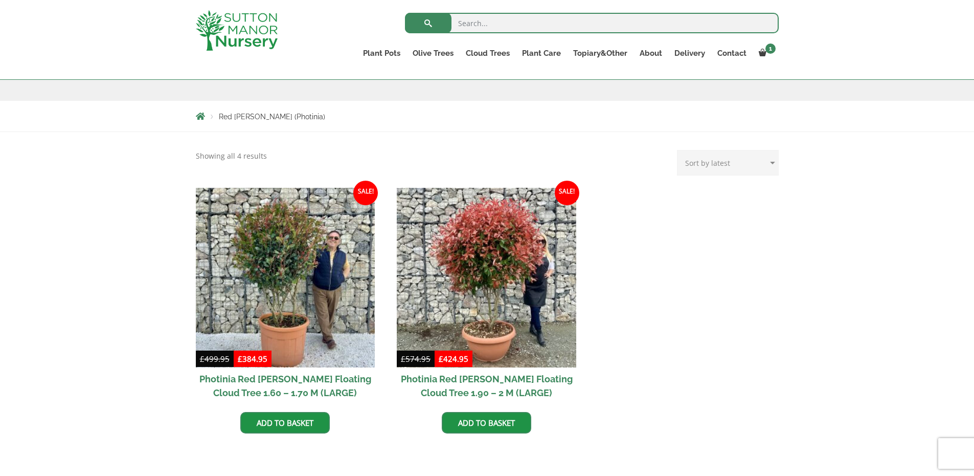
scroll to position [186, 0]
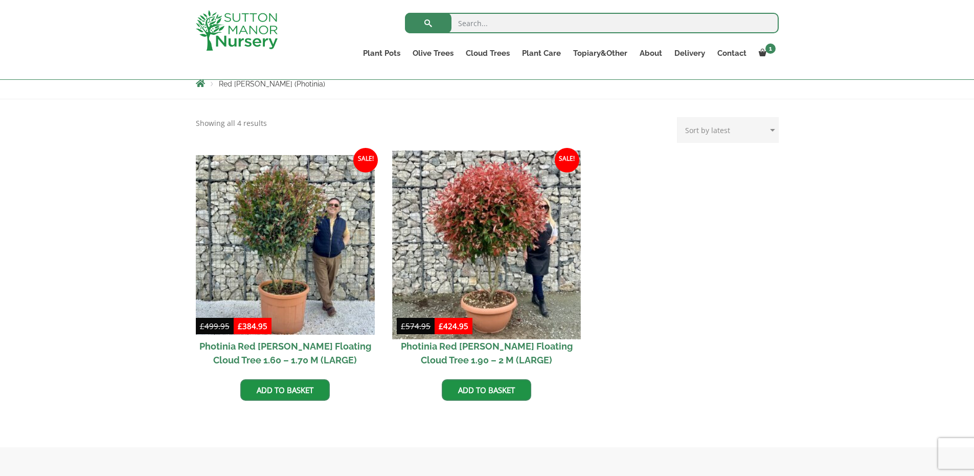
click at [502, 295] on img at bounding box center [487, 244] width 188 height 188
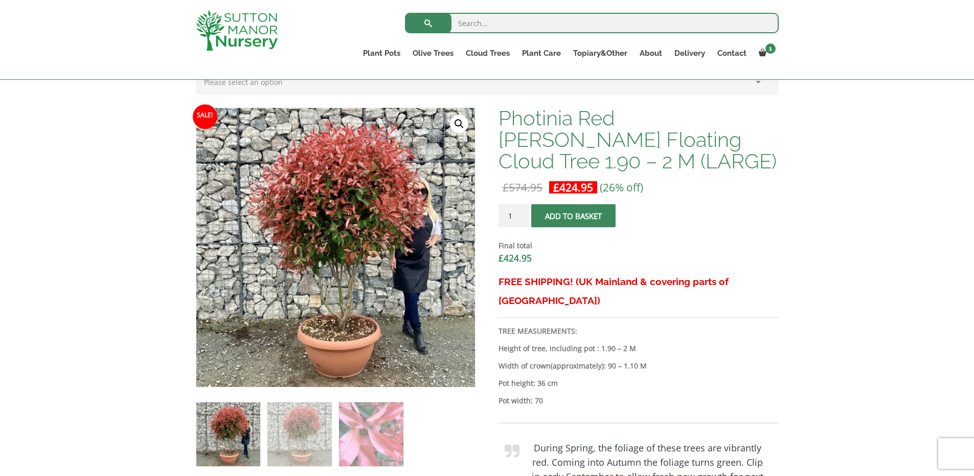
scroll to position [288, 0]
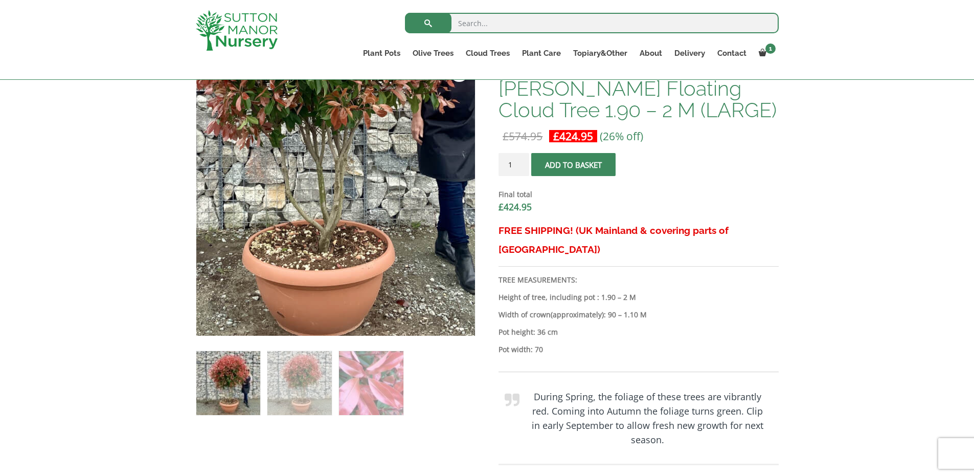
click at [363, 314] on img at bounding box center [312, 97] width 511 height 511
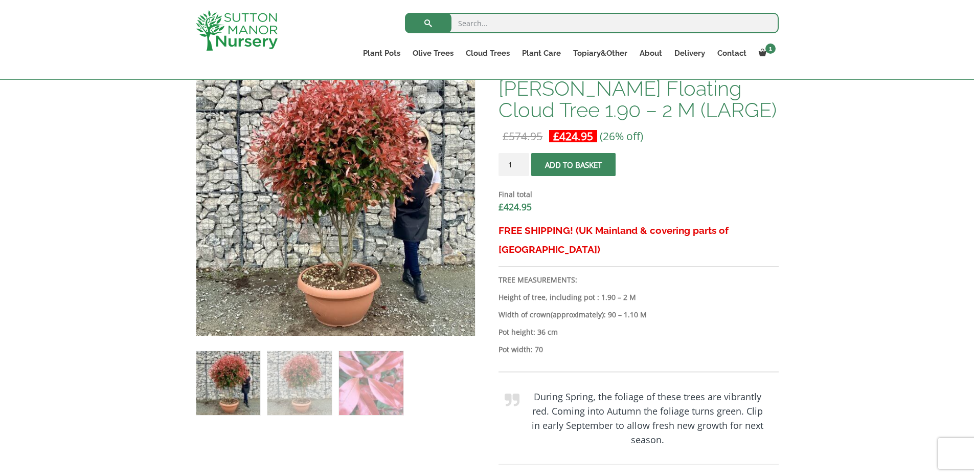
click at [574, 165] on span "submit" at bounding box center [574, 165] width 0 height 0
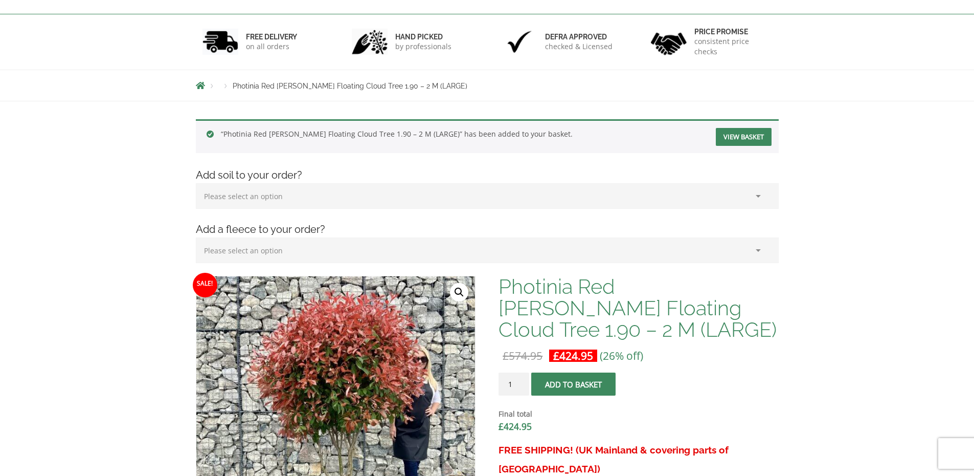
scroll to position [33, 0]
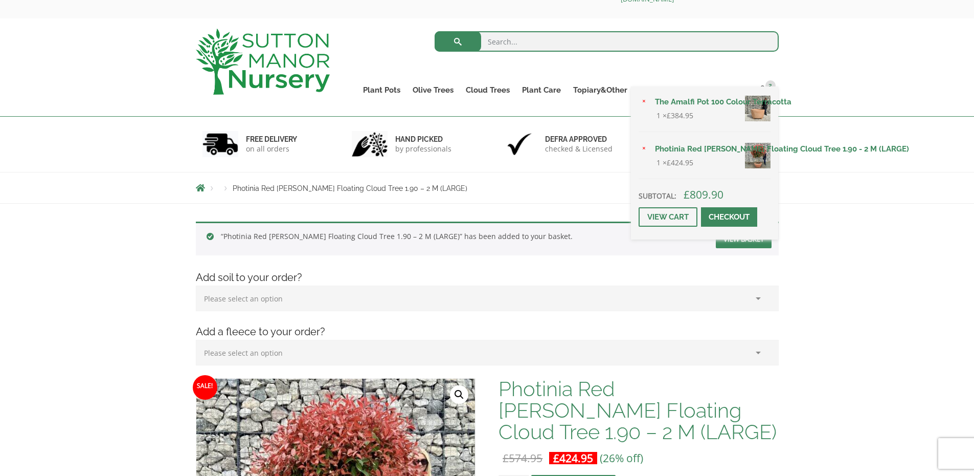
click at [760, 95] on link "The Amalfi Pot 100 Colour Terracotta" at bounding box center [710, 101] width 122 height 15
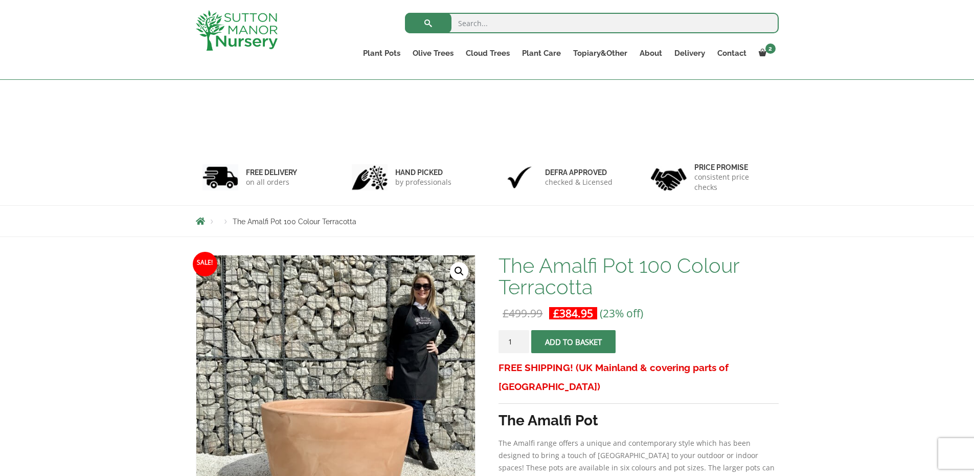
scroll to position [135, 0]
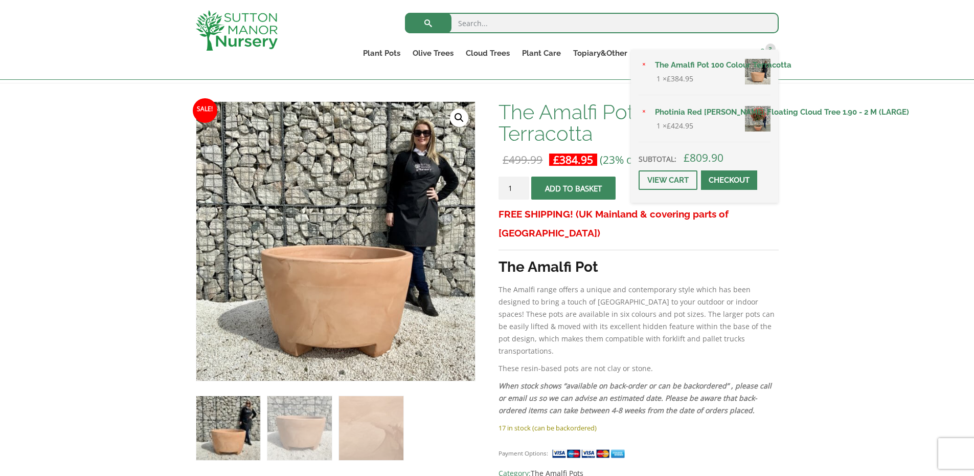
click at [772, 46] on span "2" at bounding box center [771, 48] width 10 height 10
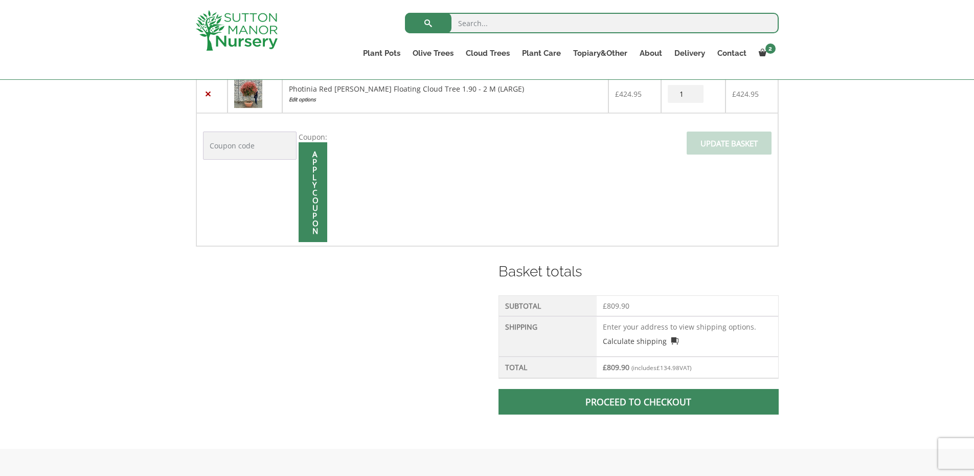
scroll to position [135, 0]
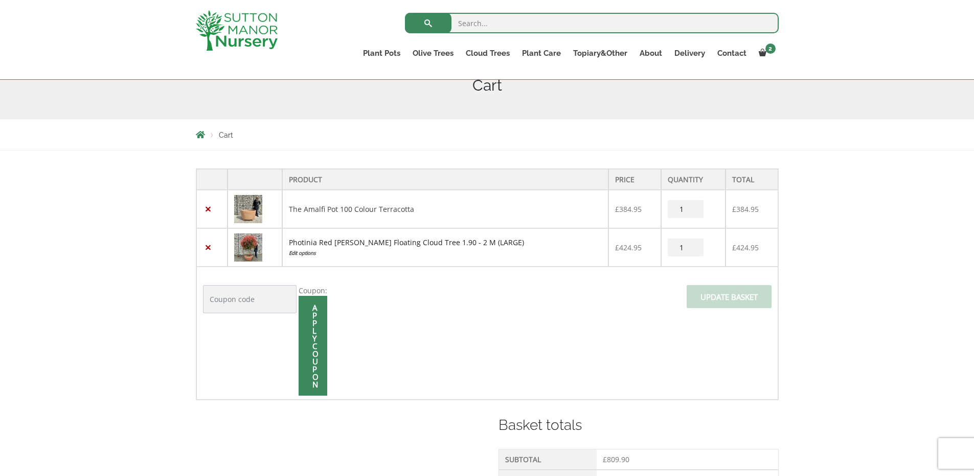
click at [341, 239] on link "Photinia Red [PERSON_NAME] Floating Cloud Tree 1.90 - 2 M (LARGE)" at bounding box center [406, 242] width 235 height 10
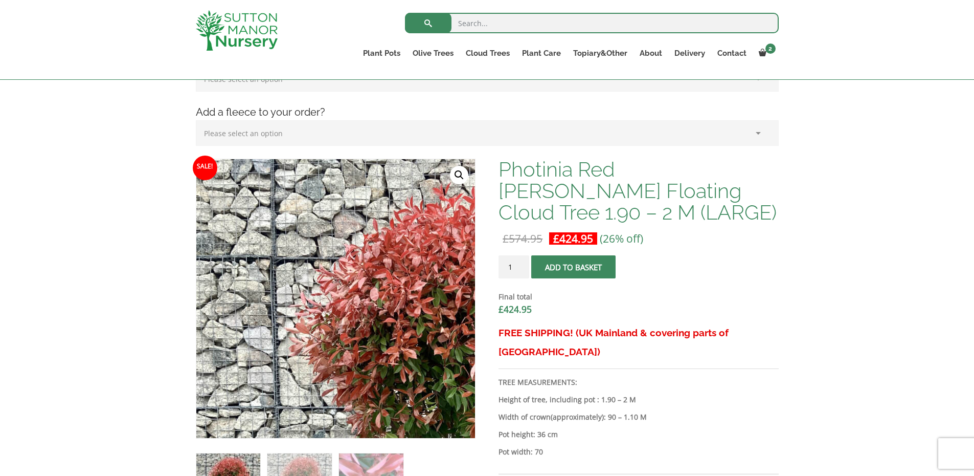
scroll to position [237, 0]
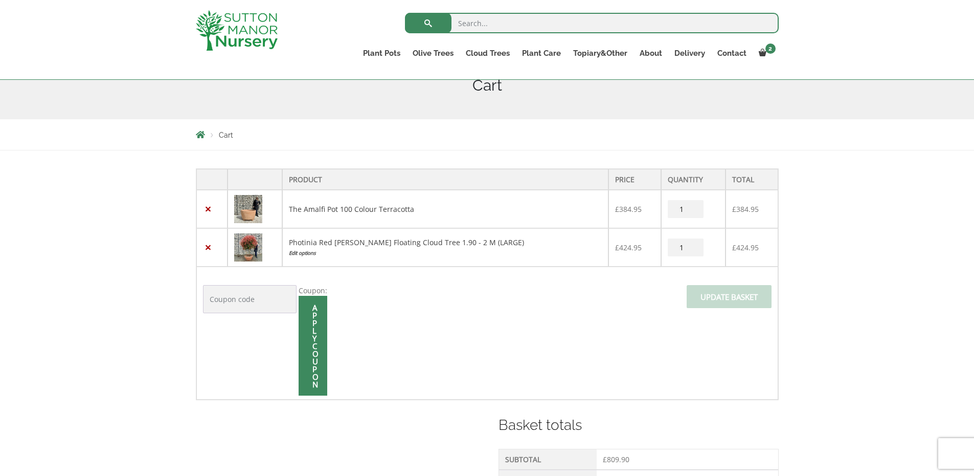
scroll to position [153, 0]
click at [339, 208] on link "The Amalfi Pot 100 Colour Terracotta" at bounding box center [351, 209] width 125 height 10
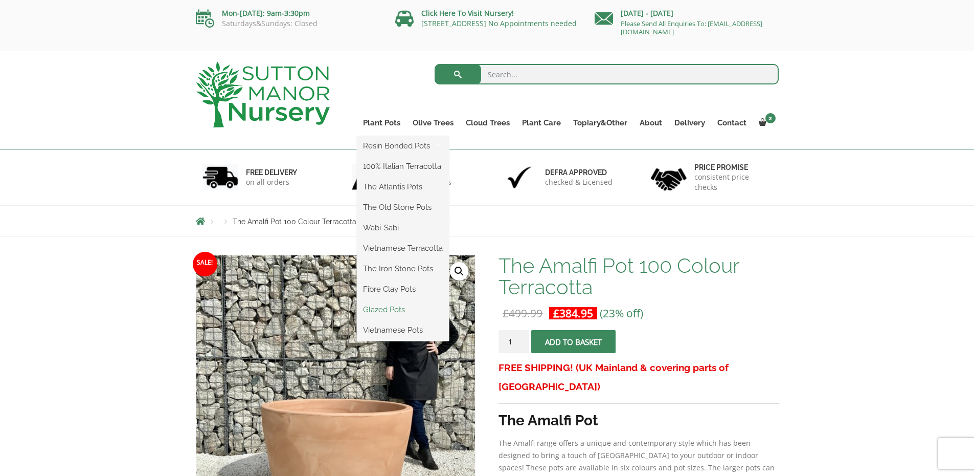
click at [400, 310] on link "Glazed Pots" at bounding box center [403, 309] width 92 height 15
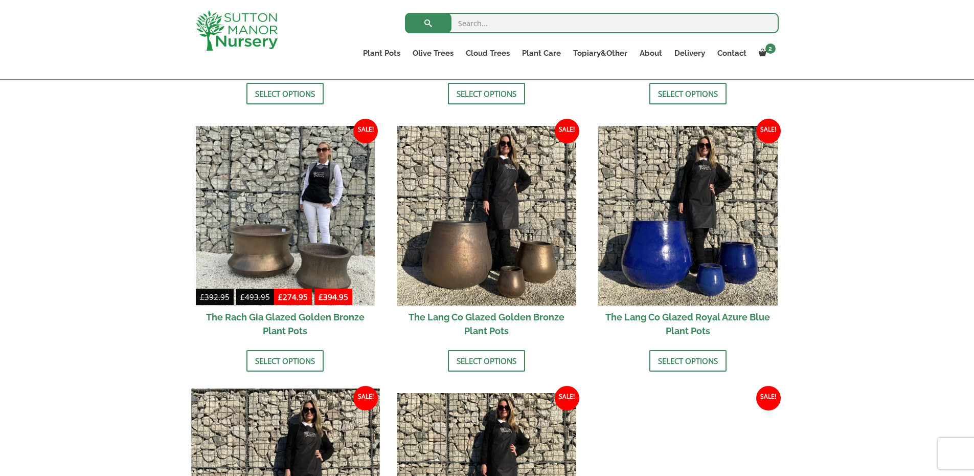
scroll to position [646, 0]
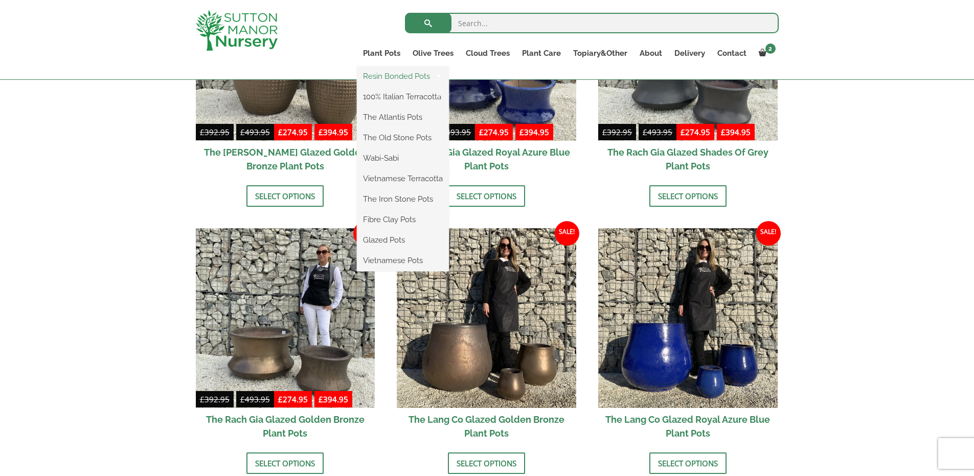
click at [385, 75] on link "Resin Bonded Pots" at bounding box center [403, 76] width 92 height 15
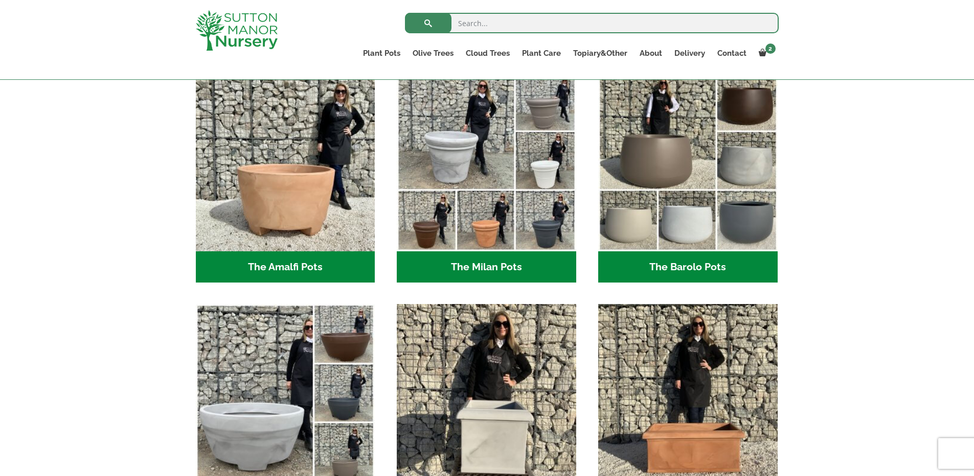
scroll to position [340, 0]
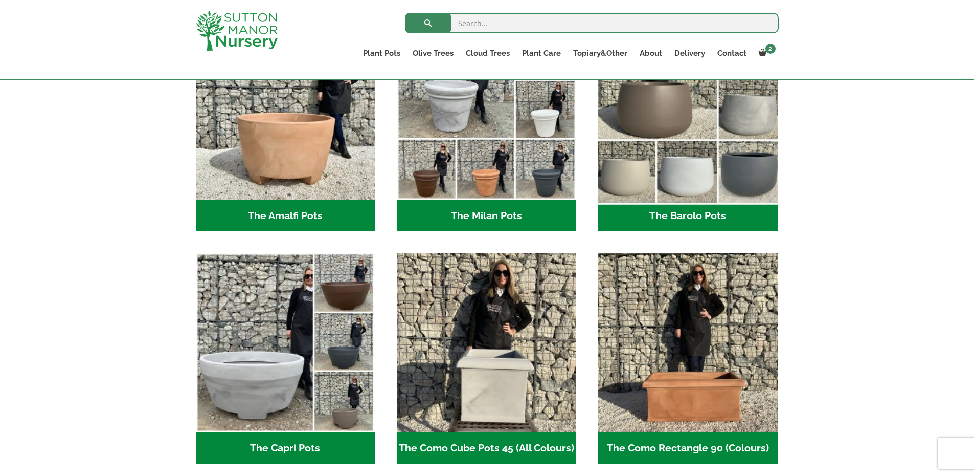
click at [673, 140] on img "Visit product category The Barolo Pots" at bounding box center [688, 110] width 188 height 188
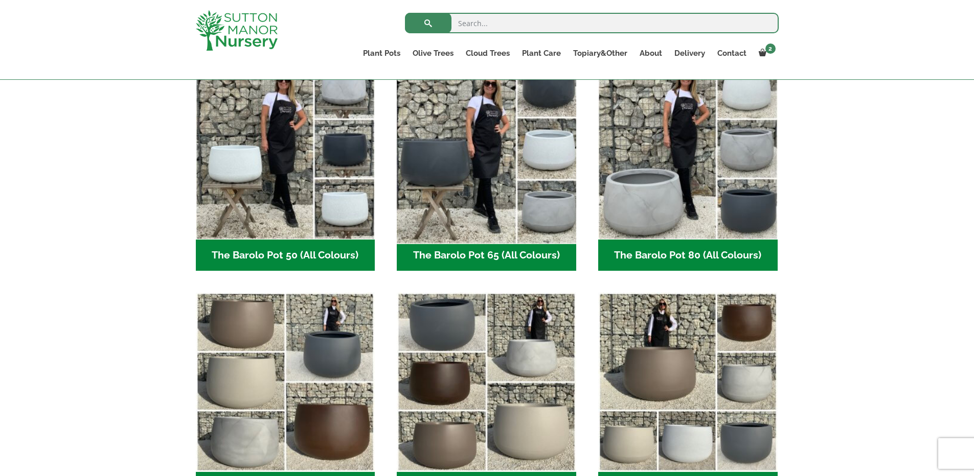
scroll to position [391, 0]
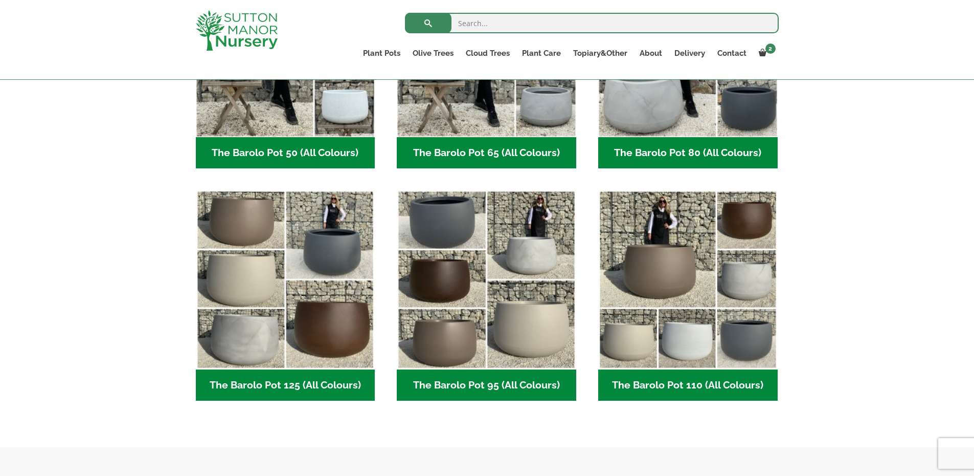
click at [708, 151] on h2 "The Barolo Pot 80 (All Colours) (6)" at bounding box center [688, 153] width 180 height 32
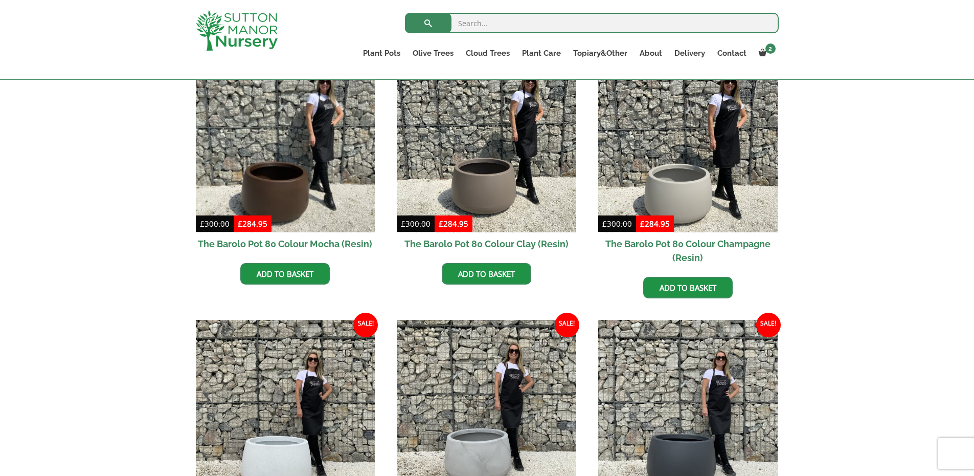
scroll to position [442, 0]
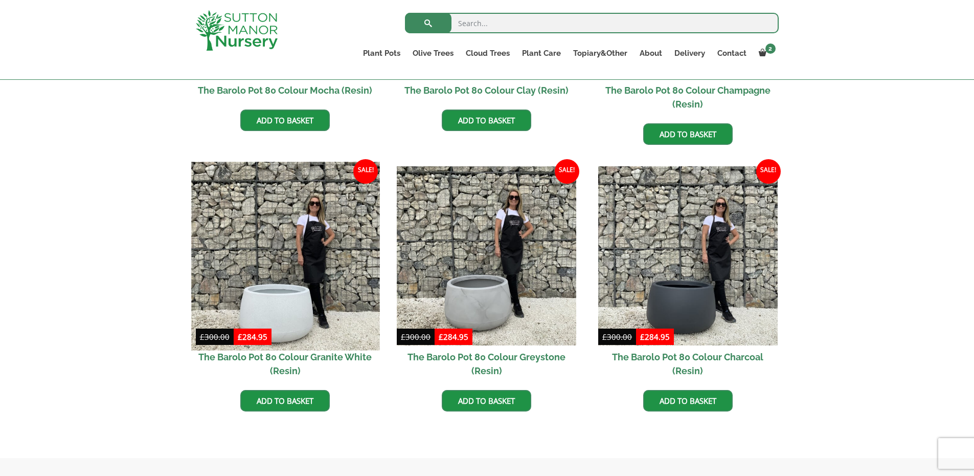
click at [310, 277] on img at bounding box center [285, 256] width 188 height 188
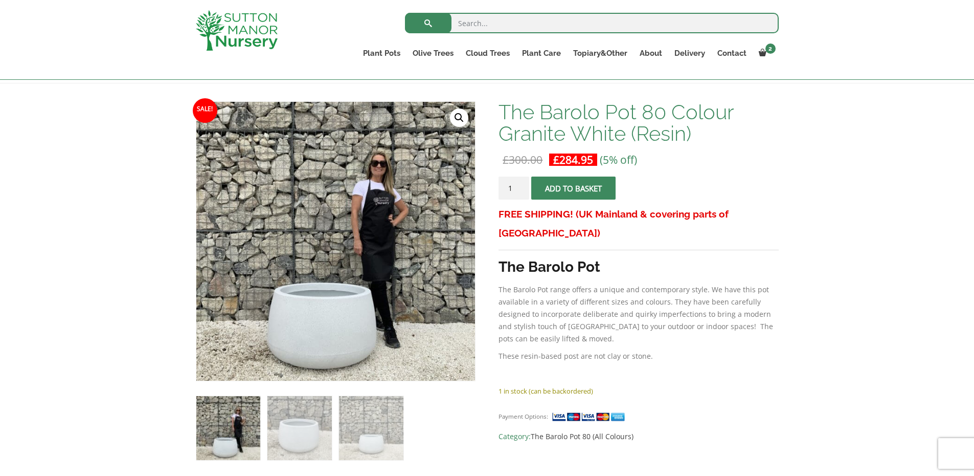
scroll to position [237, 0]
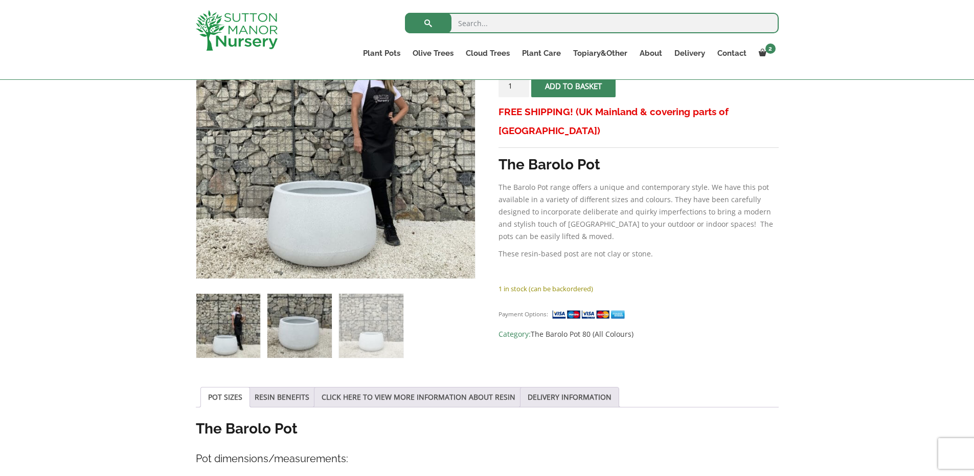
click at [329, 327] on img at bounding box center [299, 326] width 64 height 64
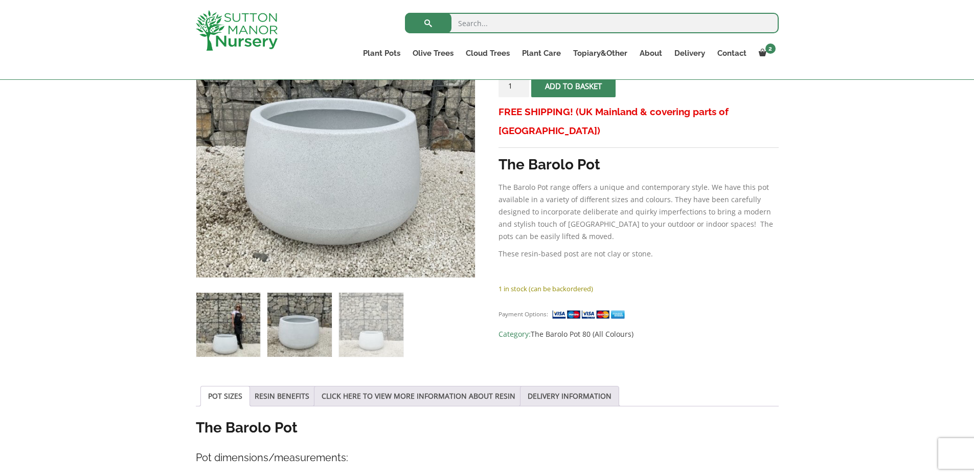
click at [249, 334] on img at bounding box center [228, 325] width 64 height 64
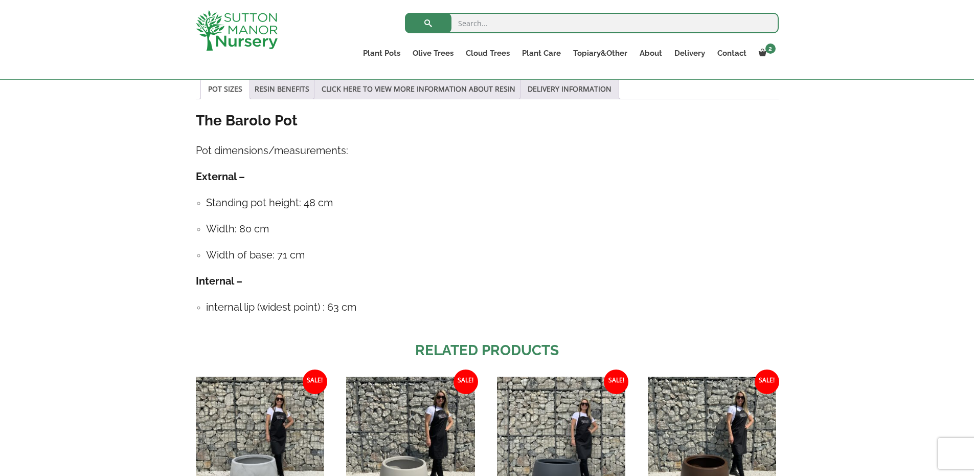
scroll to position [698, 0]
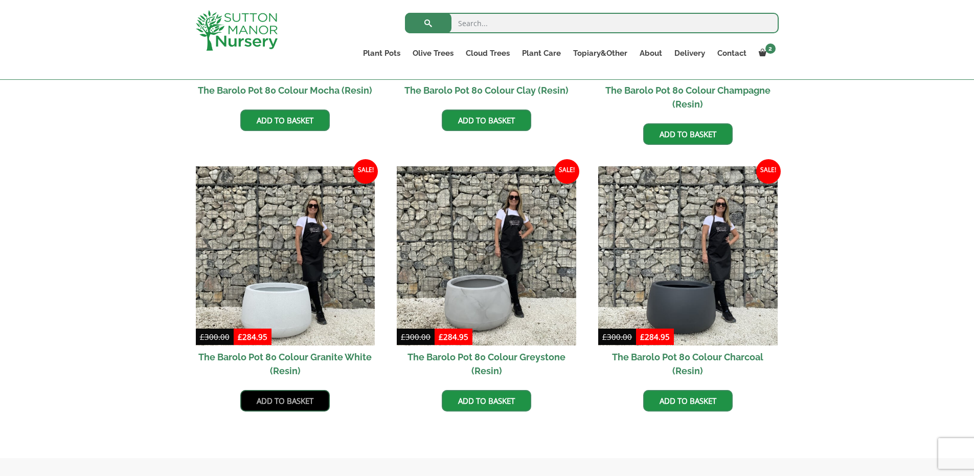
click at [298, 402] on link "Add to basket" at bounding box center [284, 400] width 89 height 21
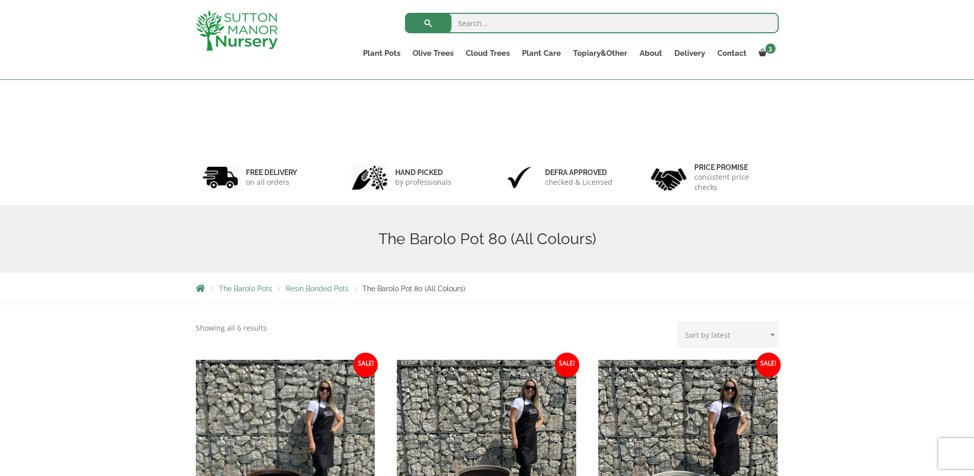
scroll to position [460, 0]
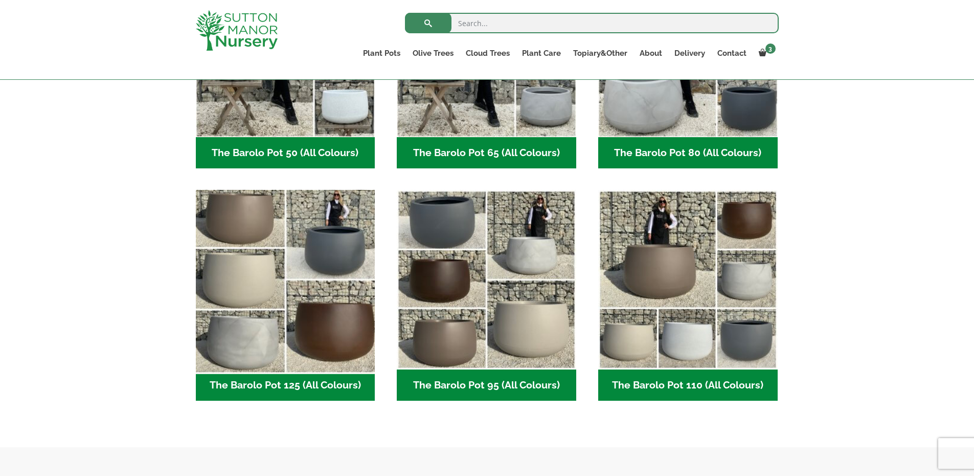
click at [256, 350] on img "Visit product category The Barolo Pot 125 (All Colours)" at bounding box center [285, 280] width 188 height 188
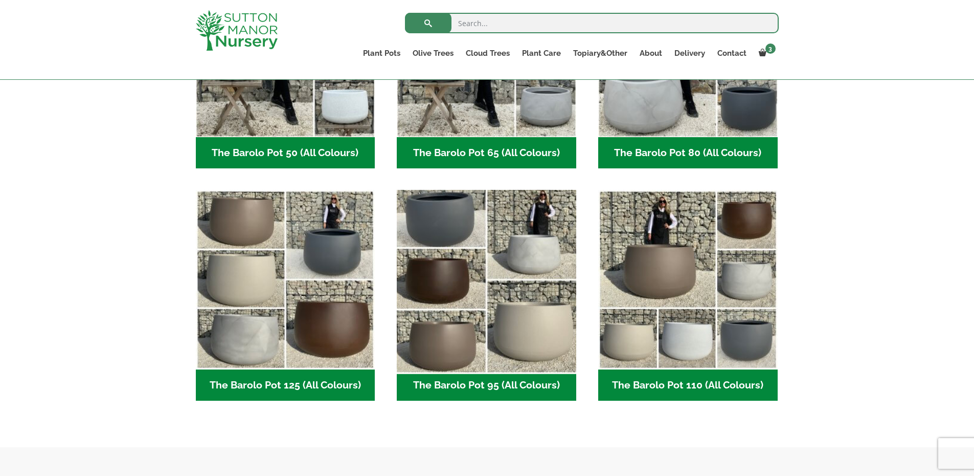
click at [459, 307] on img "Visit product category The Barolo Pot 95 (All Colours)" at bounding box center [487, 280] width 188 height 188
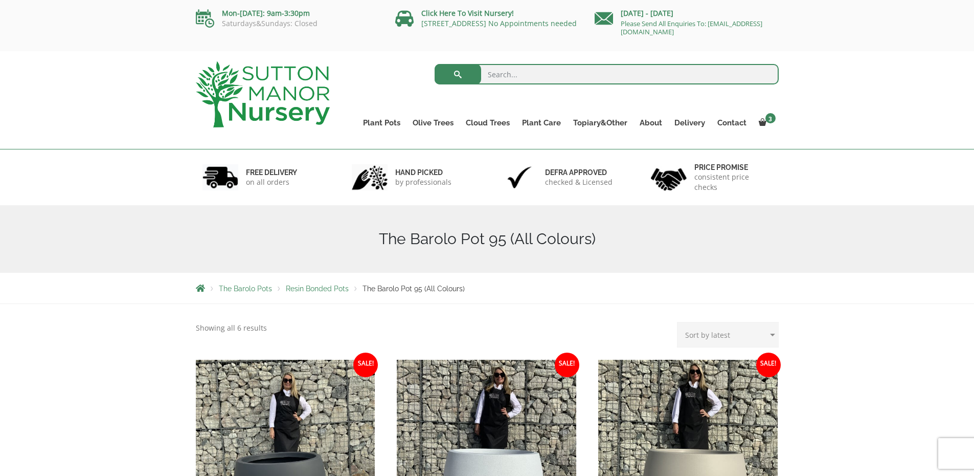
scroll to position [135, 0]
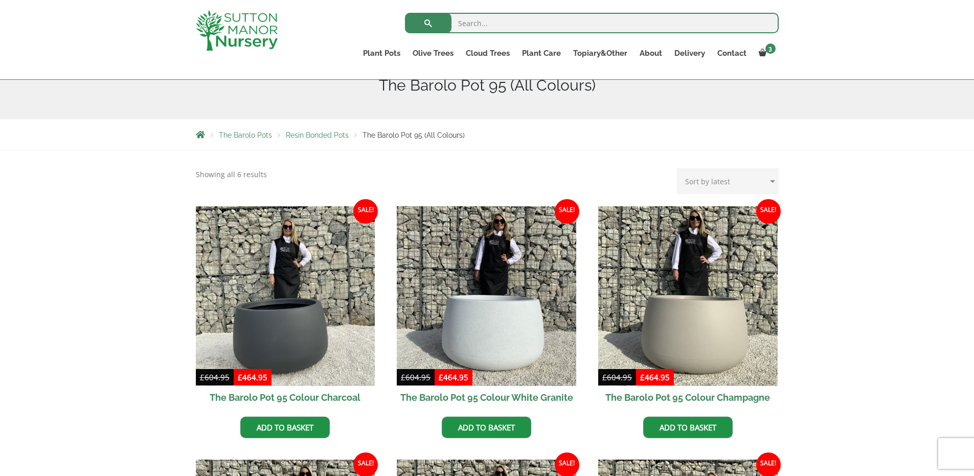
click at [460, 306] on img at bounding box center [487, 296] width 180 height 180
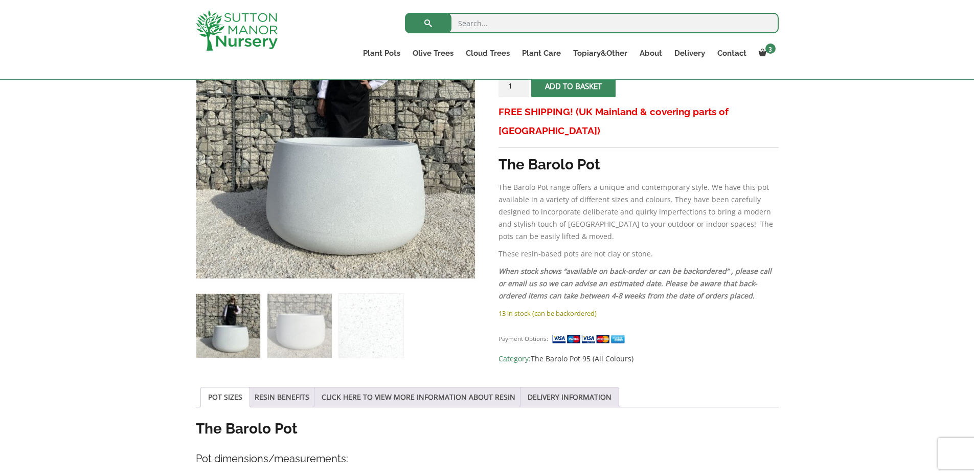
scroll to position [186, 0]
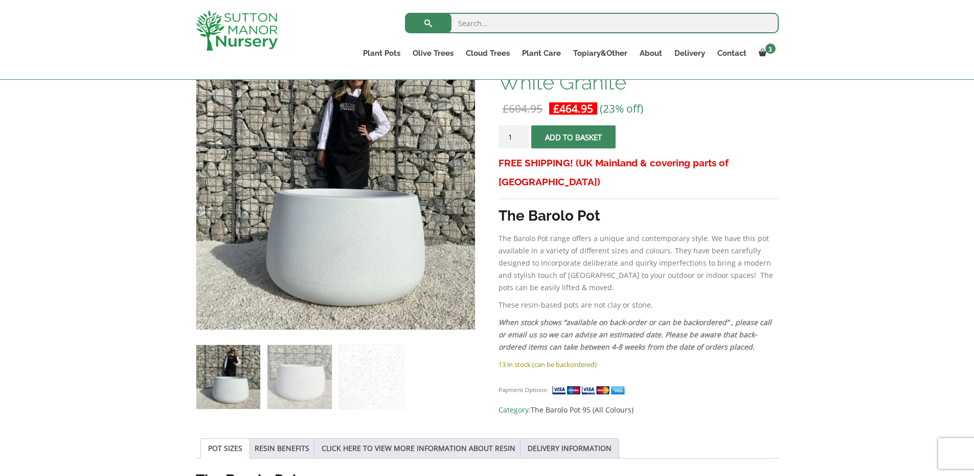
click at [574, 137] on span "submit" at bounding box center [574, 137] width 0 height 0
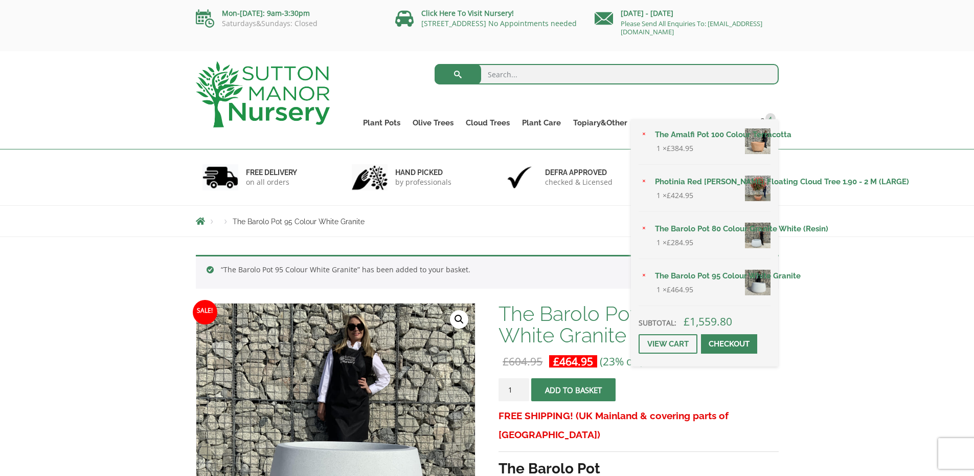
click at [767, 128] on img at bounding box center [758, 141] width 26 height 26
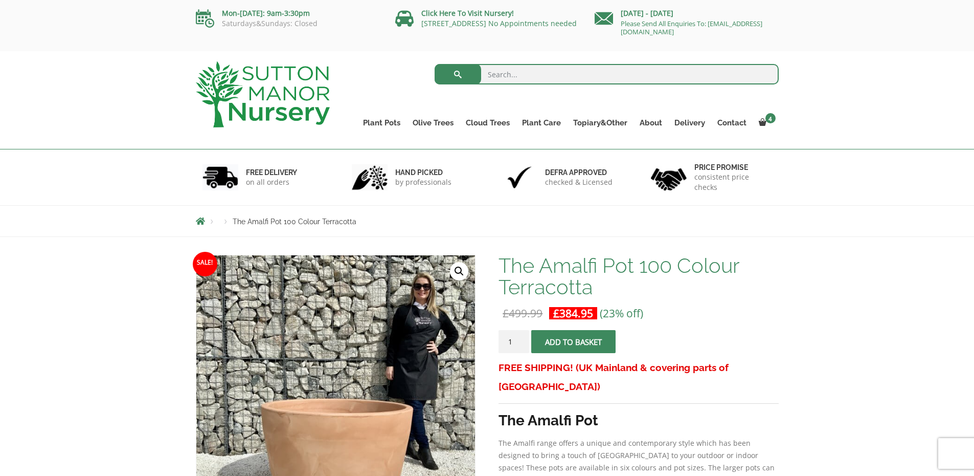
click at [0, 0] on div "× The Amalfi Pot 100 Colour Terracotta 1 × £ 384.95 × Photinia Red Robin Floati…" at bounding box center [0, 0] width 0 height 0
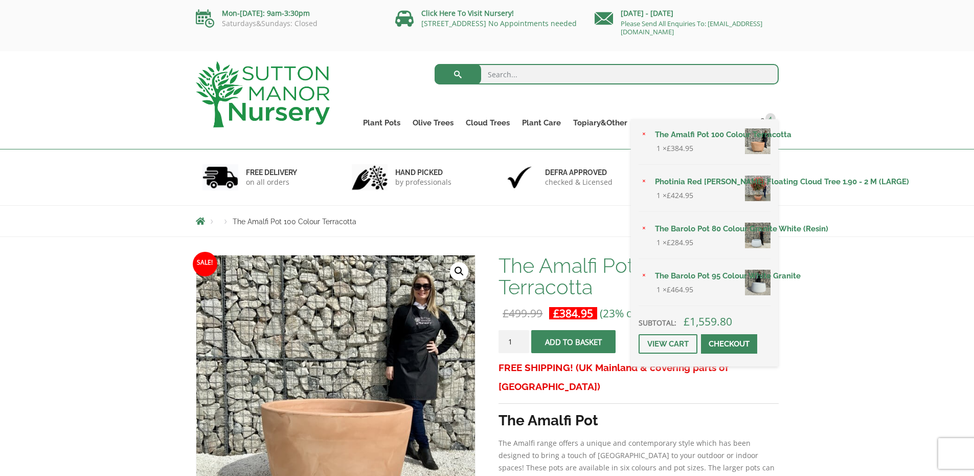
click at [767, 125] on div "× The Amalfi Pot 100 Colour Terracotta 1 × £ 384.95 × Photinia Red Robin Floati…" at bounding box center [704, 242] width 147 height 247
click at [770, 117] on span "4" at bounding box center [771, 118] width 10 height 10
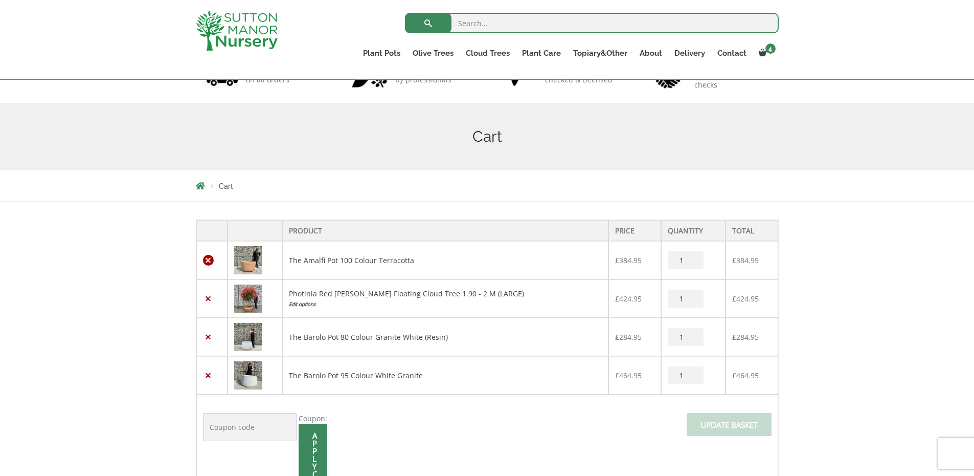
click at [209, 259] on link "×" at bounding box center [208, 260] width 11 height 11
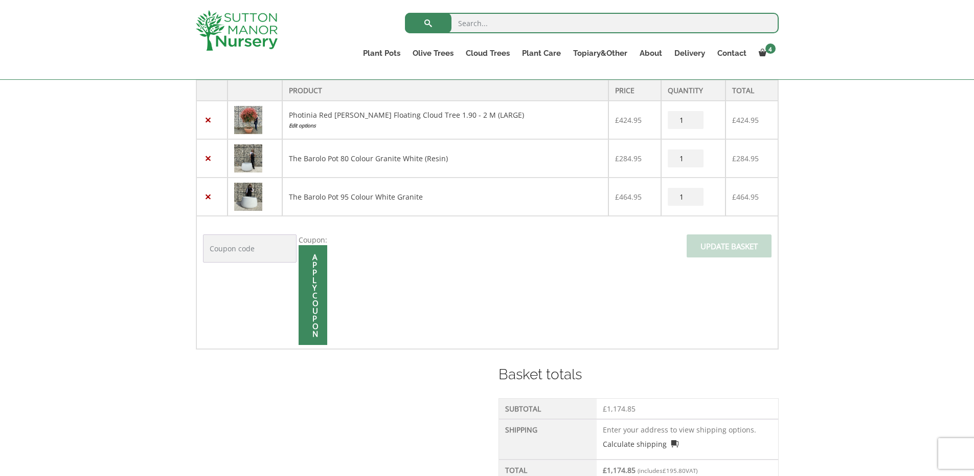
scroll to position [271, 0]
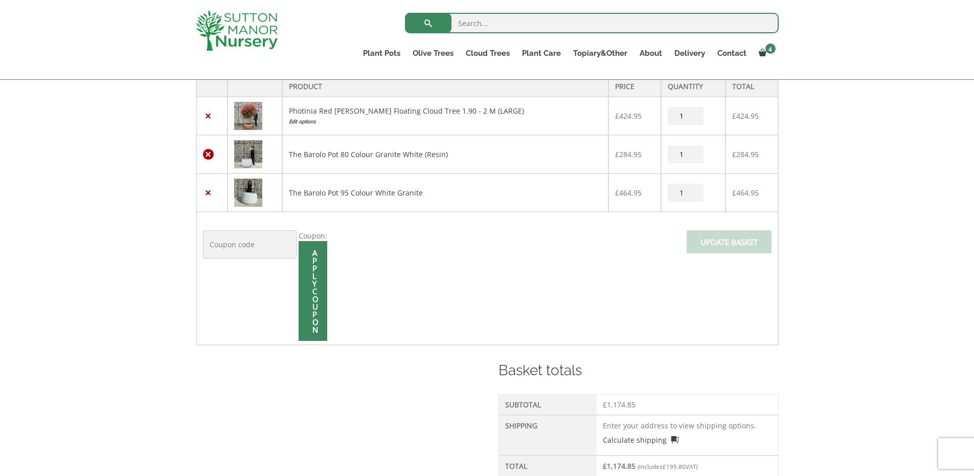
click at [210, 156] on link "×" at bounding box center [208, 154] width 11 height 11
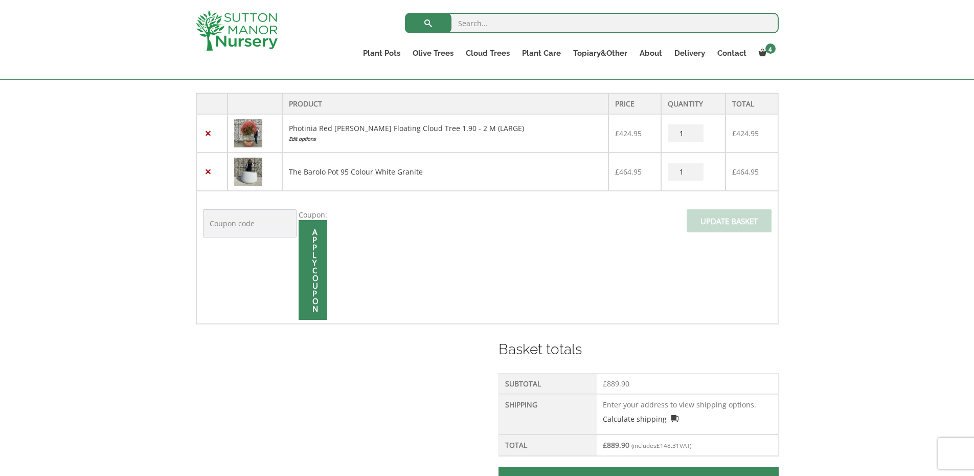
scroll to position [252, 0]
